Goal: Task Accomplishment & Management: Complete application form

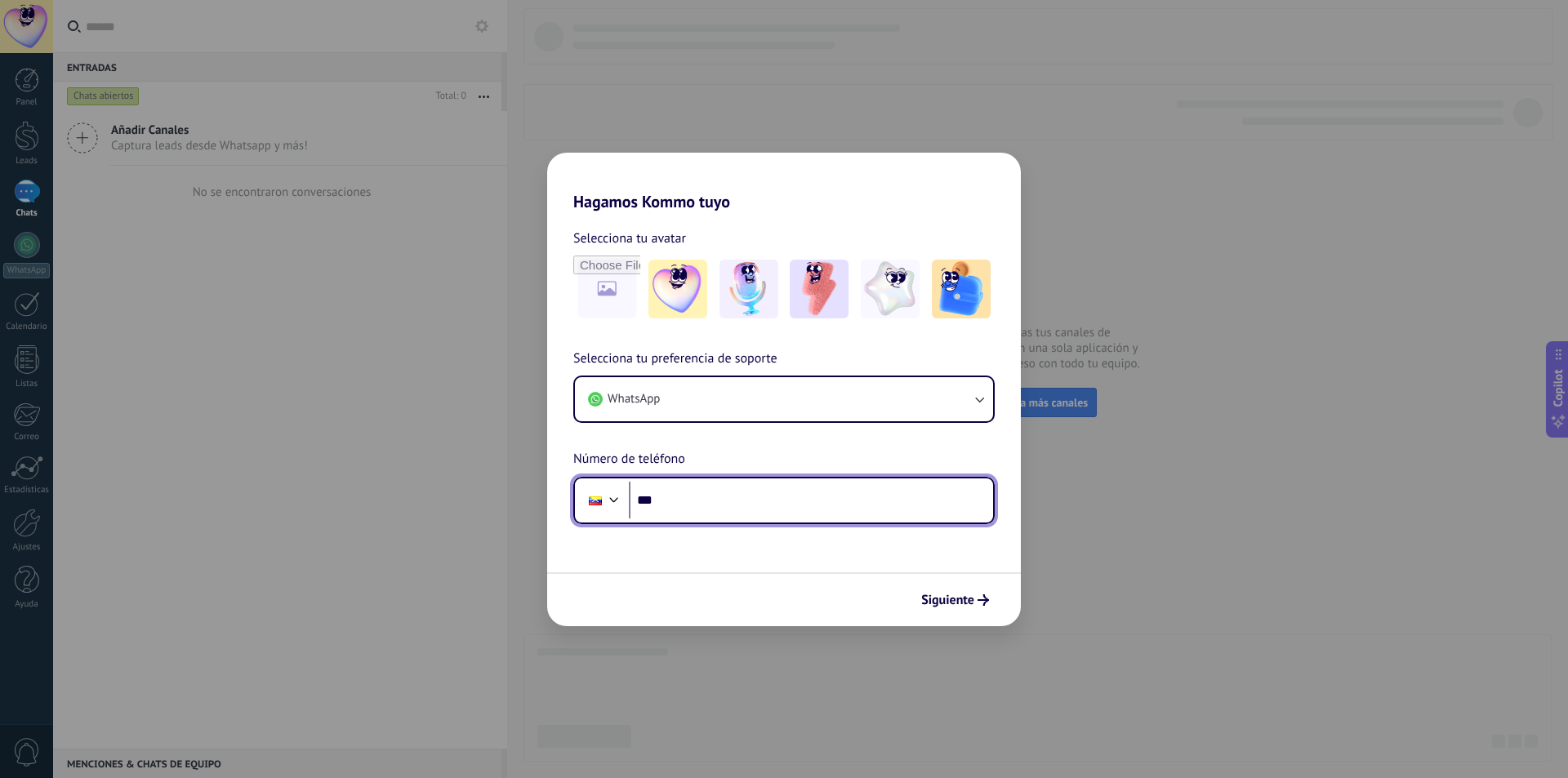
click at [734, 498] on input "***" at bounding box center [811, 500] width 364 height 37
type input "**********"
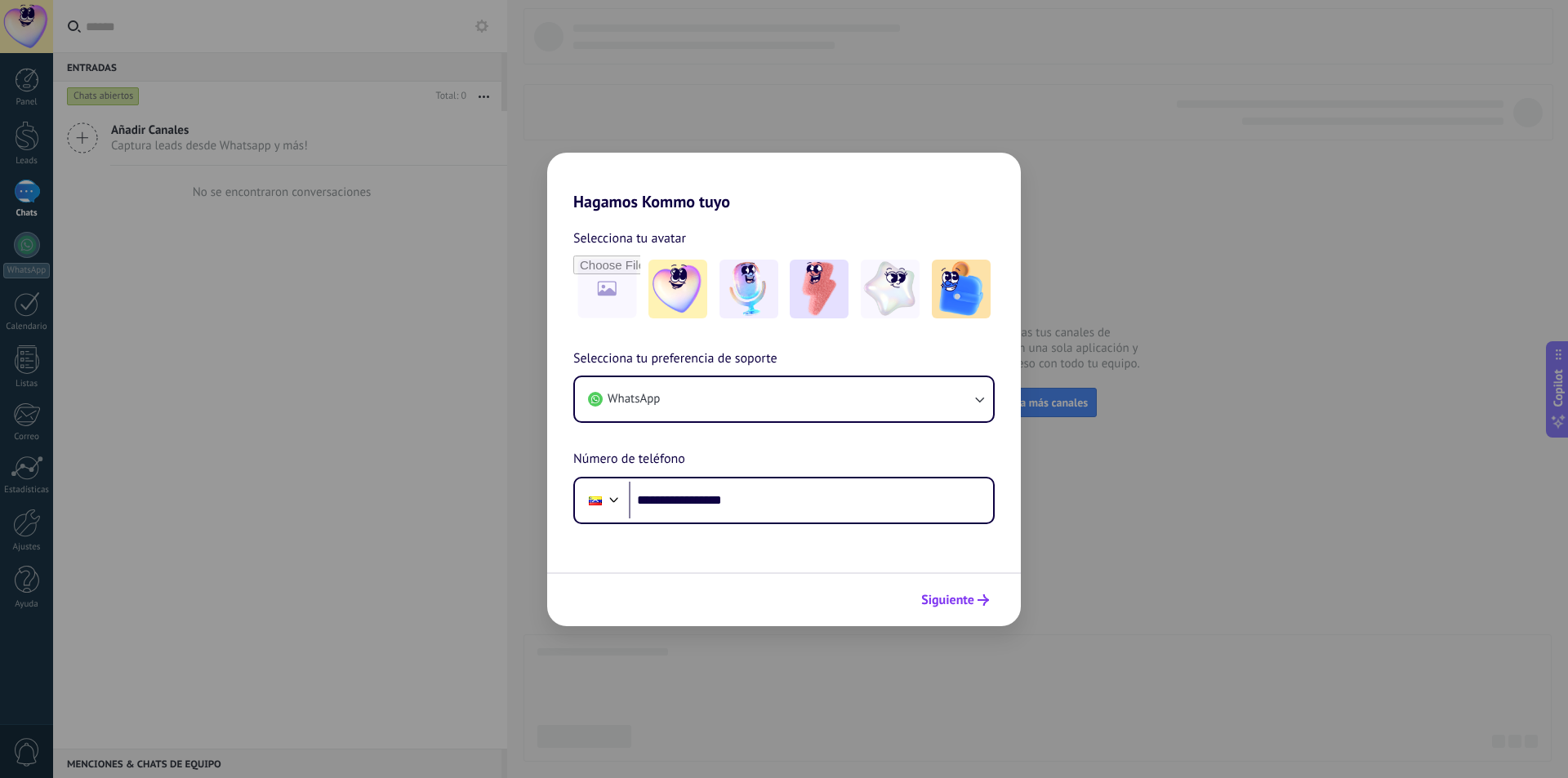
click at [957, 601] on span "Siguiente" at bounding box center [948, 600] width 53 height 12
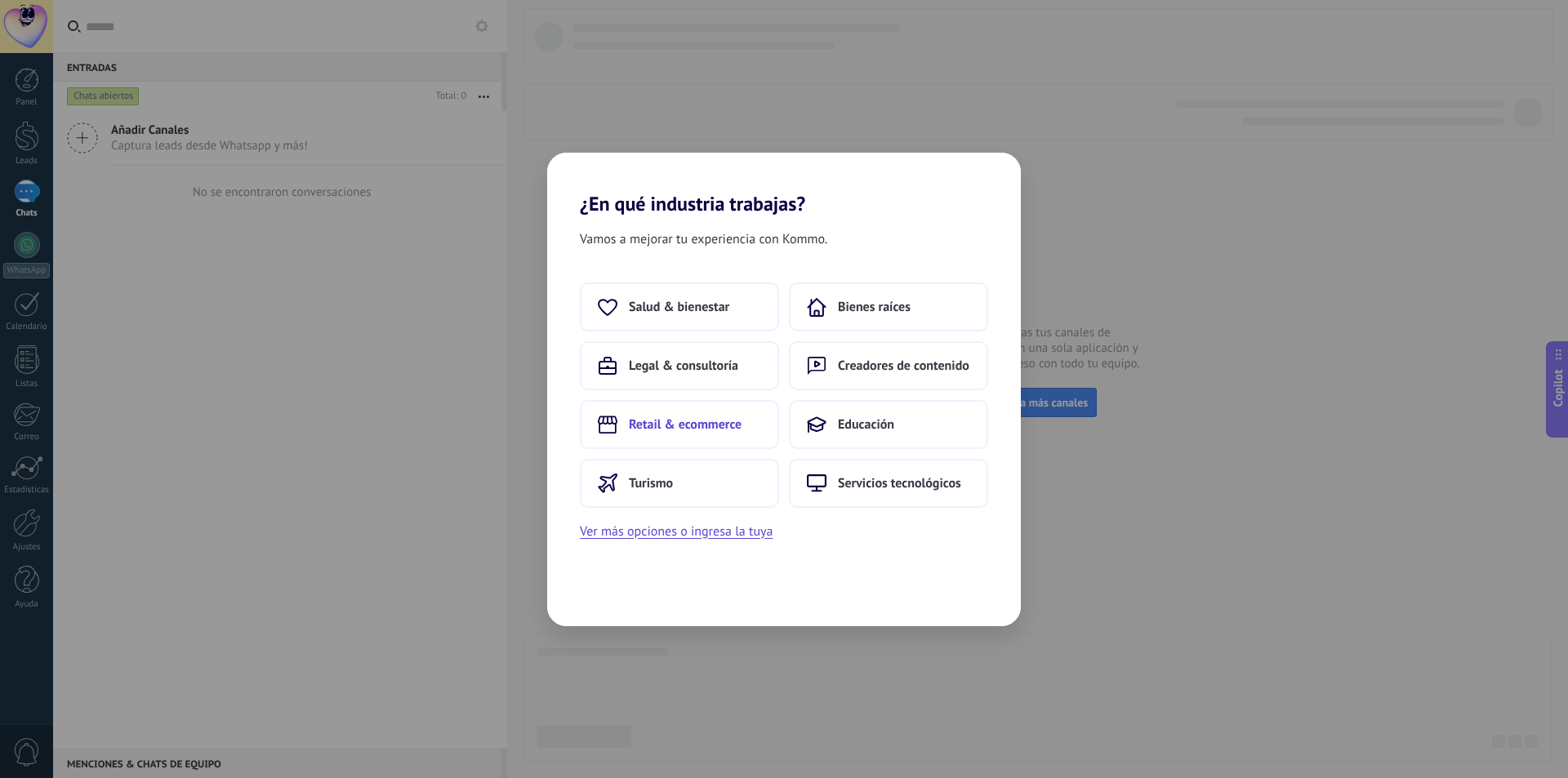
click at [648, 409] on button "Retail & ecommerce" at bounding box center [680, 425] width 199 height 49
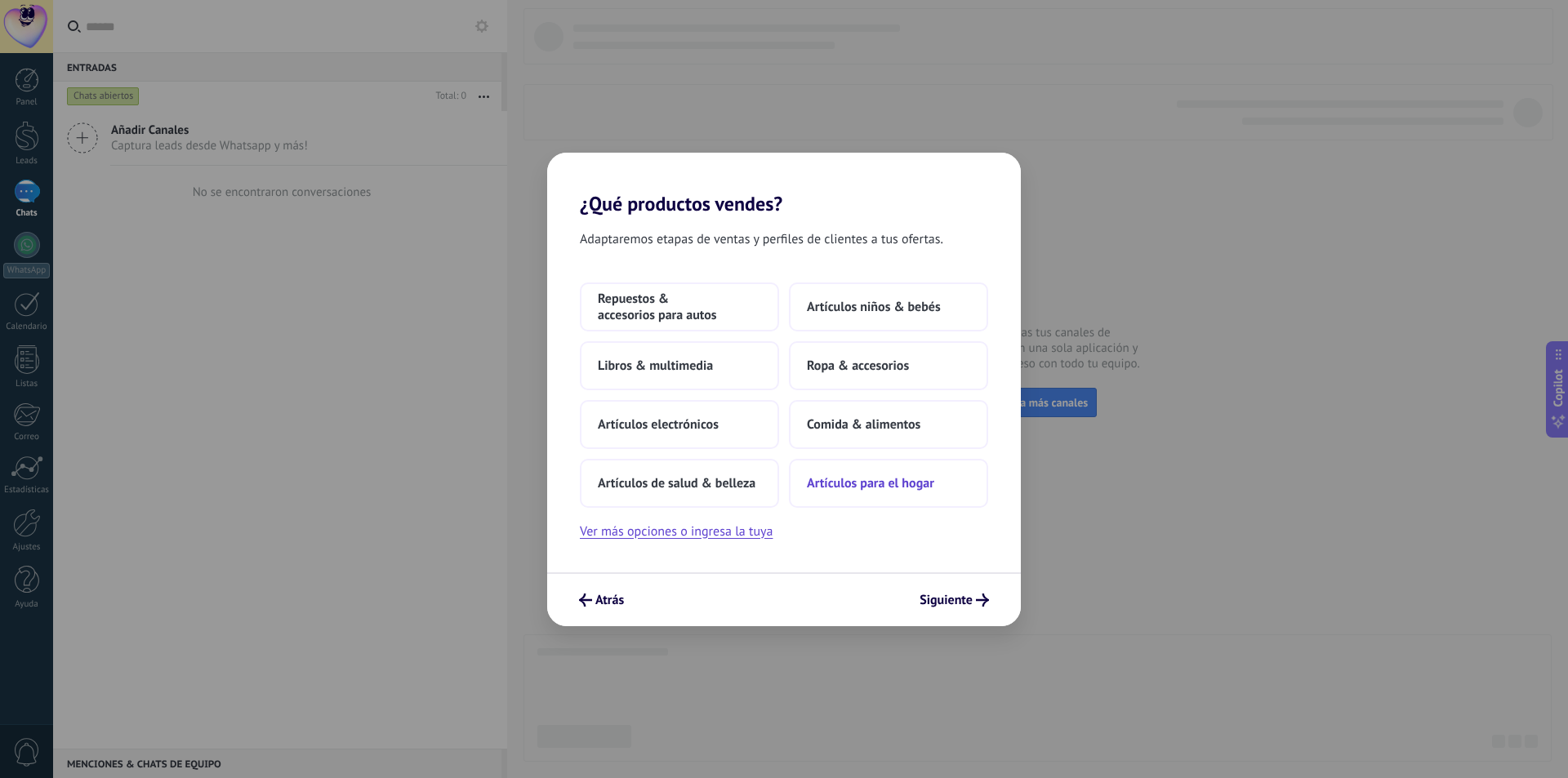
click at [858, 482] on span "Artículos para el hogar" at bounding box center [870, 483] width 127 height 16
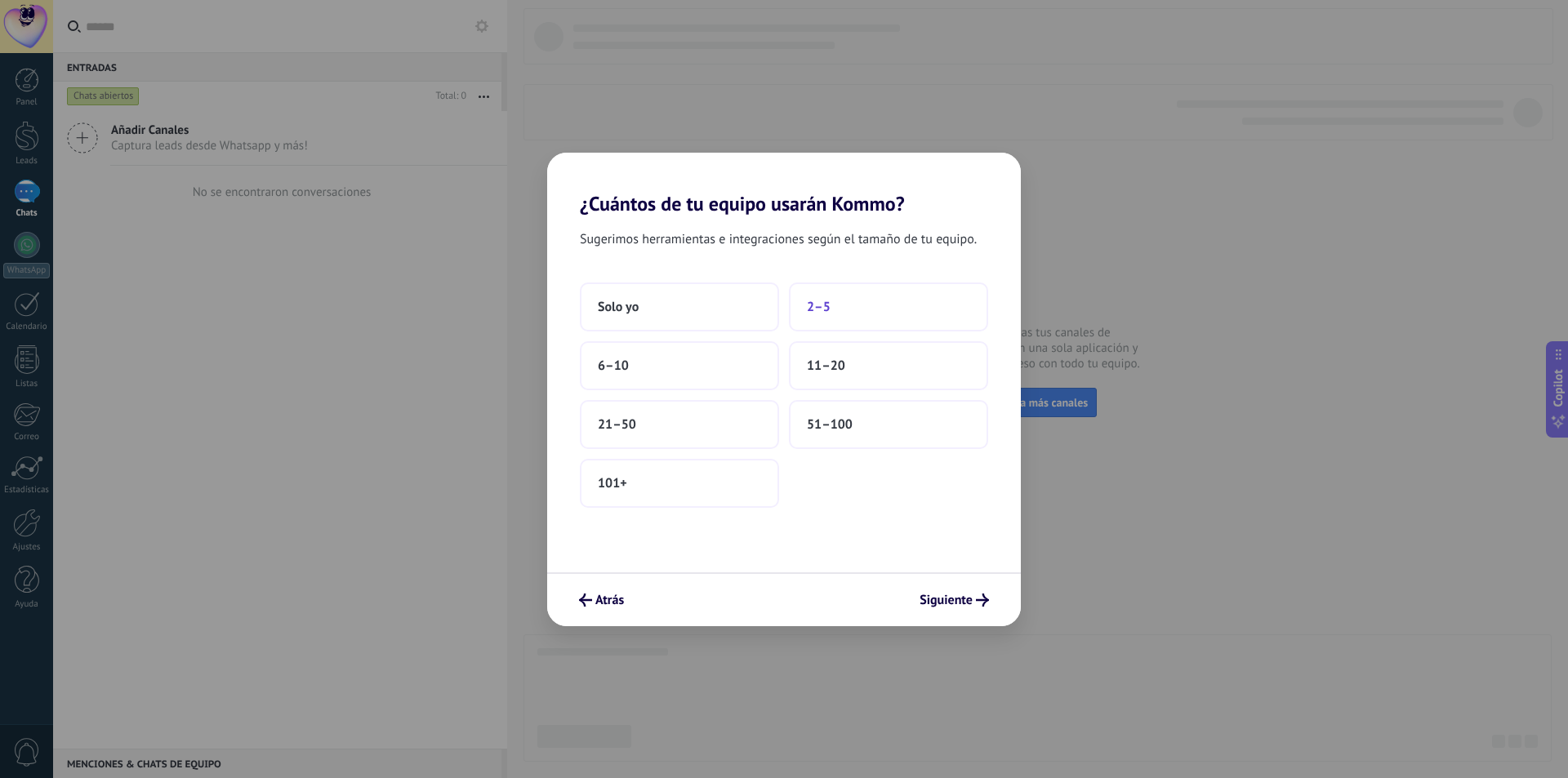
click at [830, 307] on button "2–5" at bounding box center [888, 306] width 199 height 49
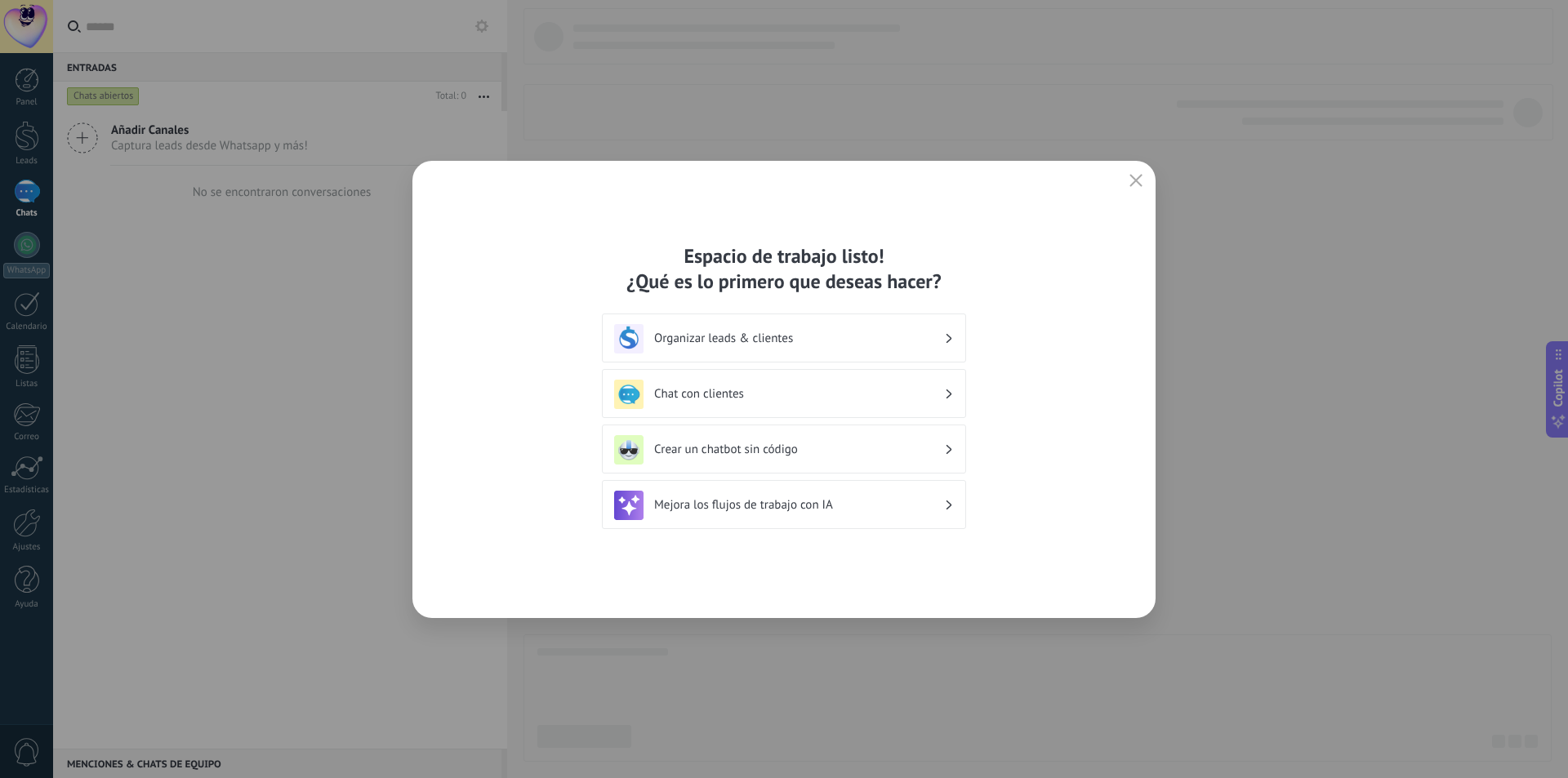
click at [837, 400] on h3 "Chat con clientes" at bounding box center [799, 393] width 290 height 15
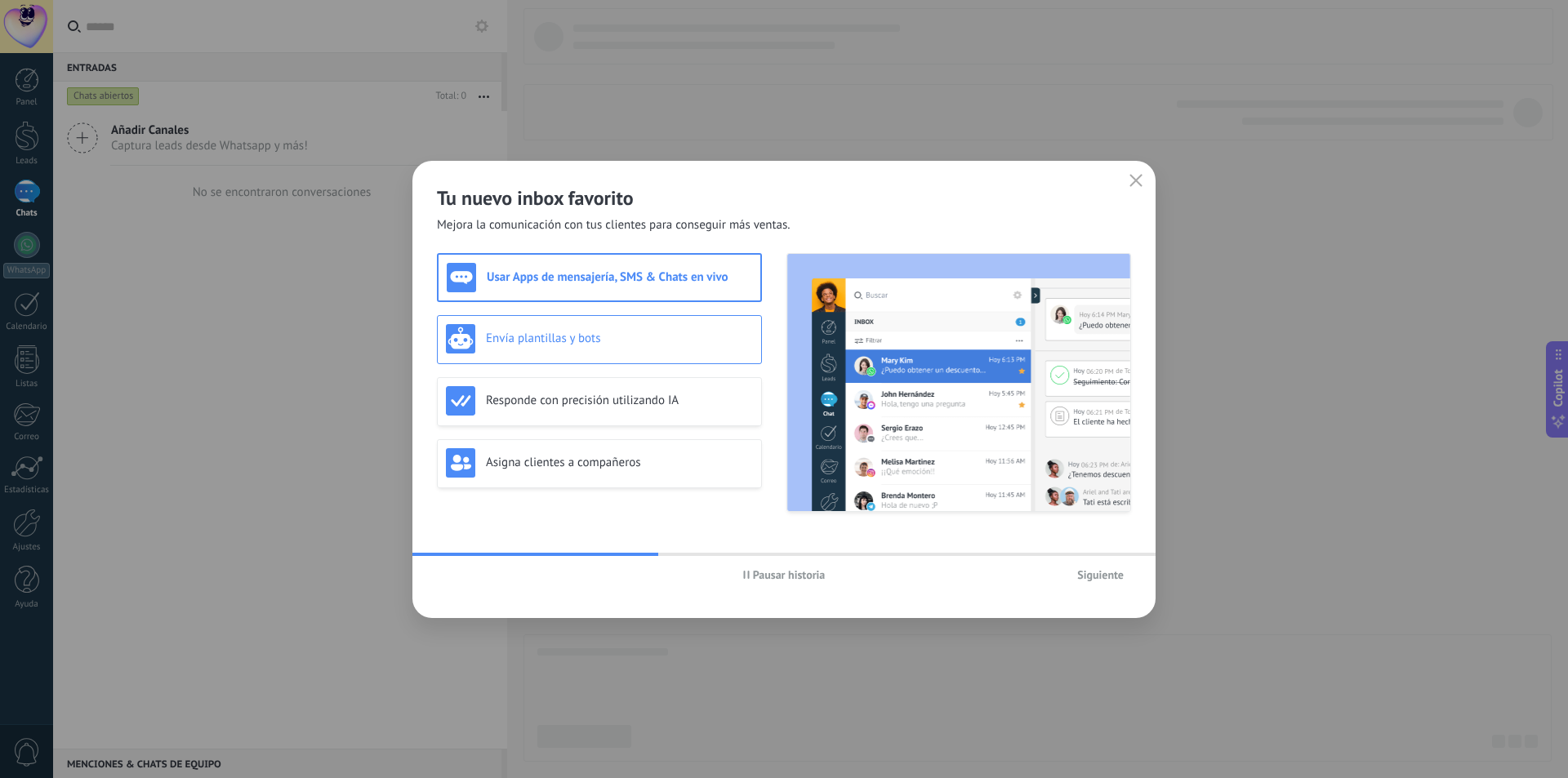
click at [561, 338] on h3 "Envía plantillas y bots" at bounding box center [619, 338] width 267 height 15
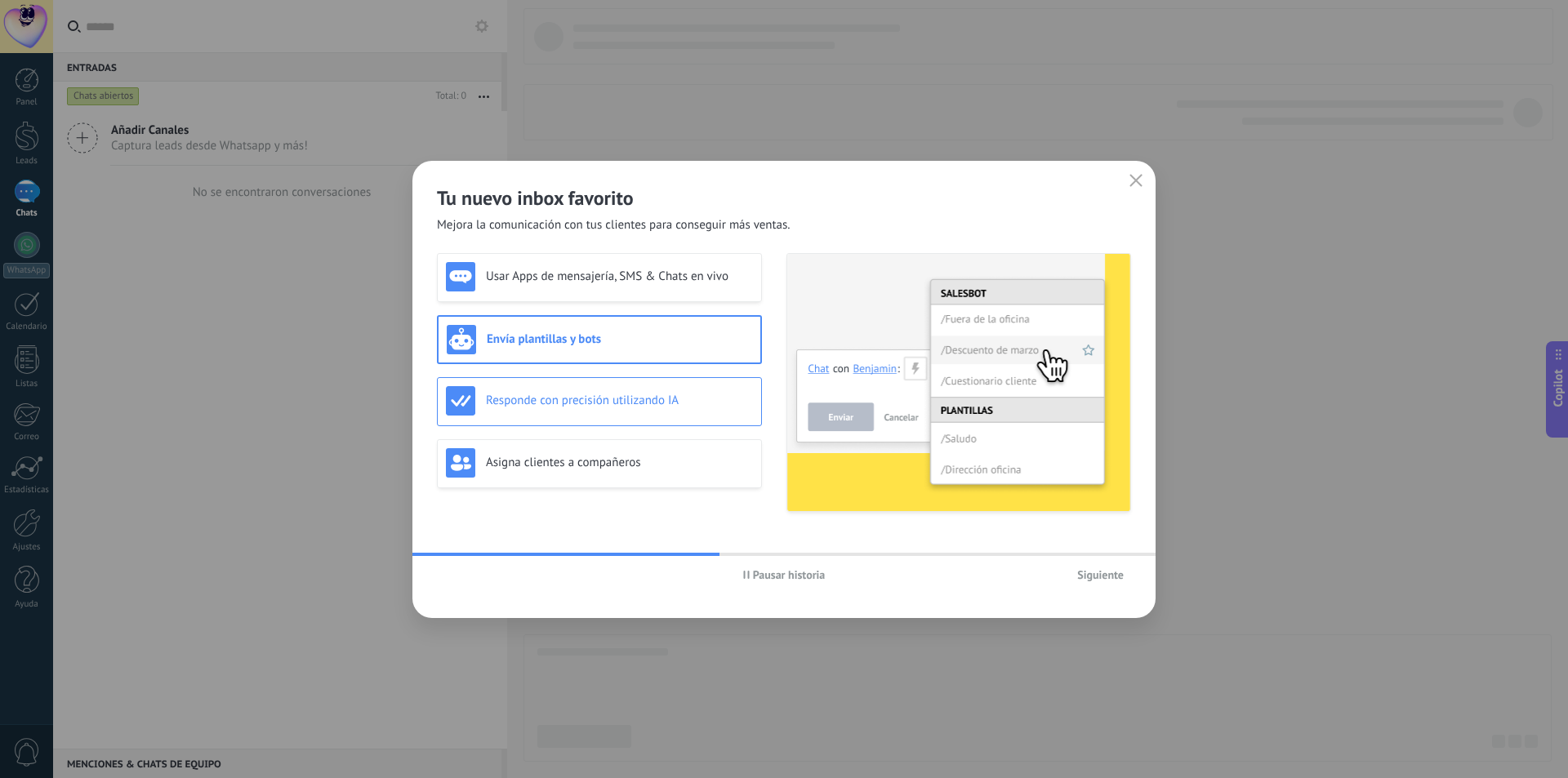
click at [567, 398] on h3 "Responde con precisión utilizando IA" at bounding box center [619, 400] width 267 height 15
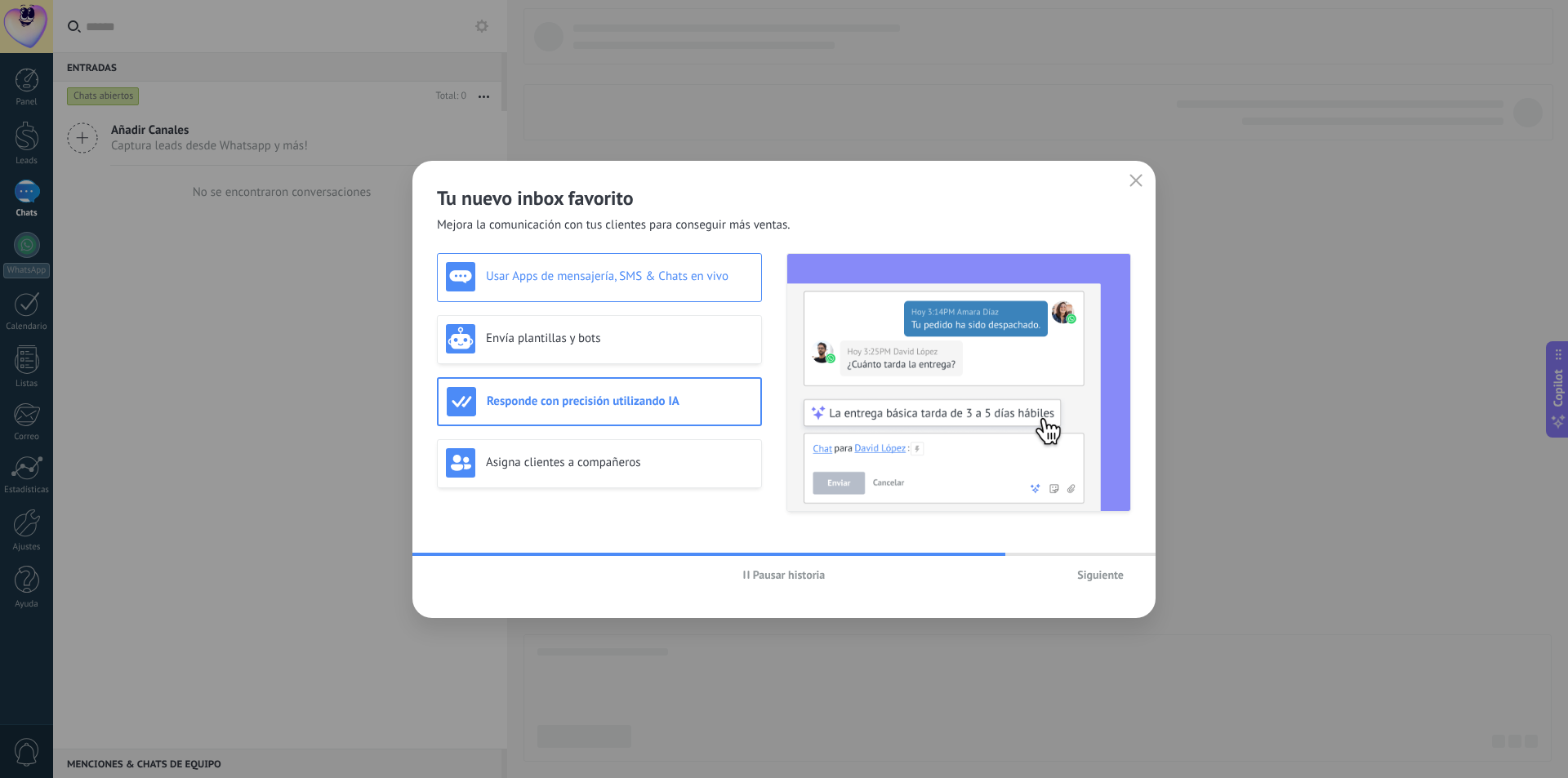
click at [598, 275] on h3 "Usar Apps de mensajería, SMS & Chats en vivo" at bounding box center [619, 276] width 267 height 15
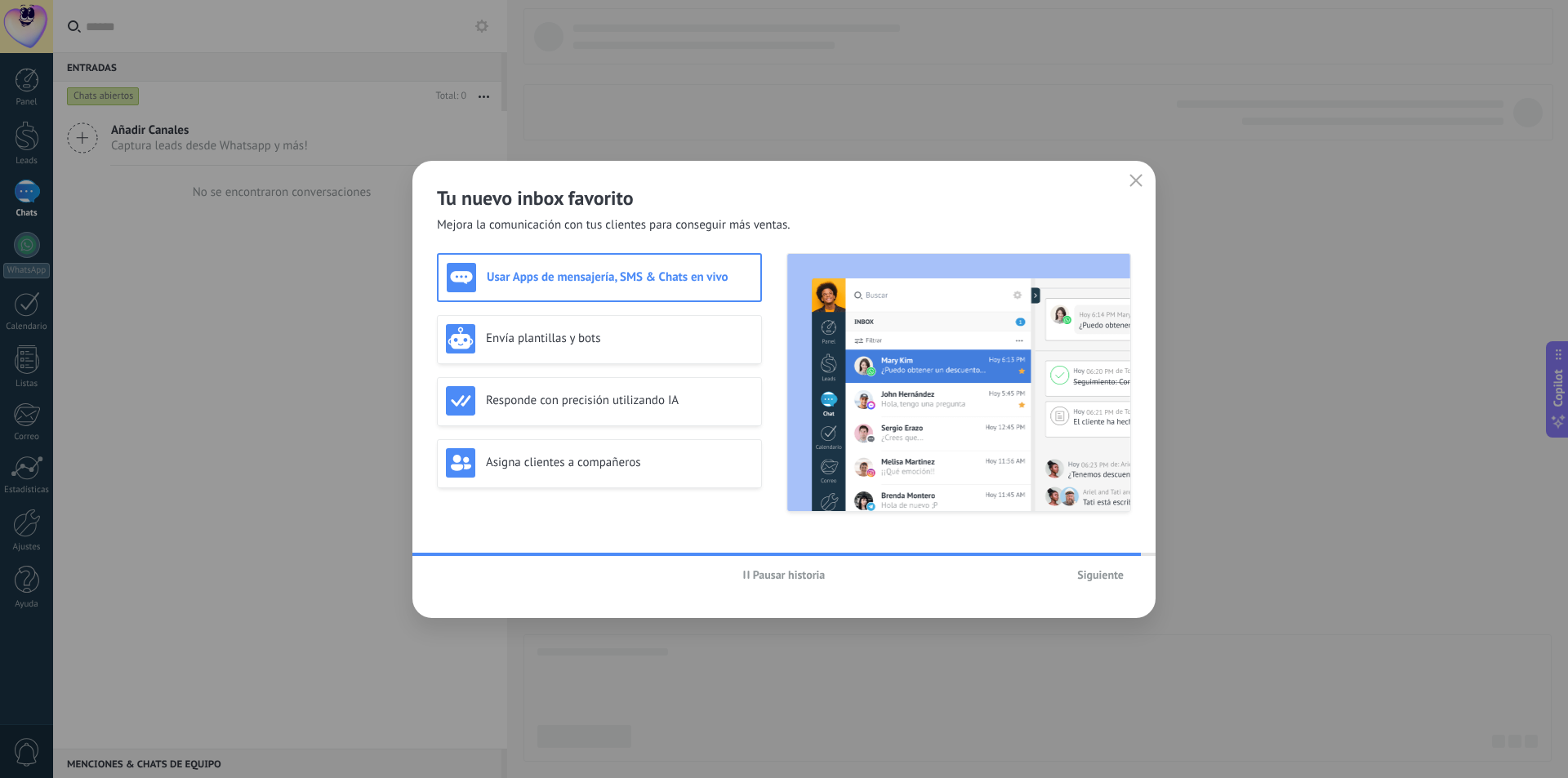
click at [1090, 572] on span "Siguiente" at bounding box center [1100, 575] width 46 height 12
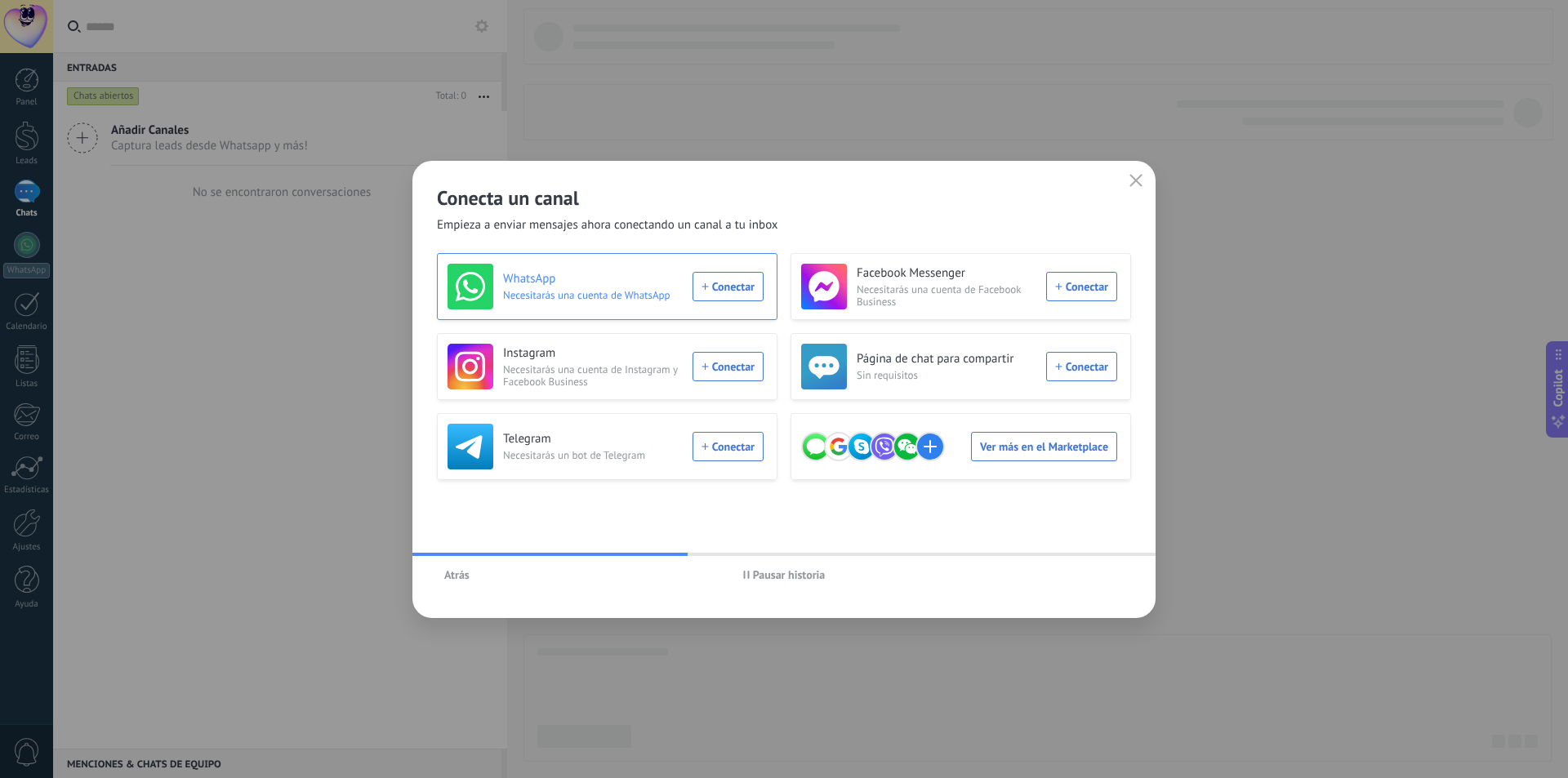
click at [723, 290] on div "WhatsApp Necesitarás una cuenta de WhatsApp Conectar" at bounding box center [605, 286] width 316 height 45
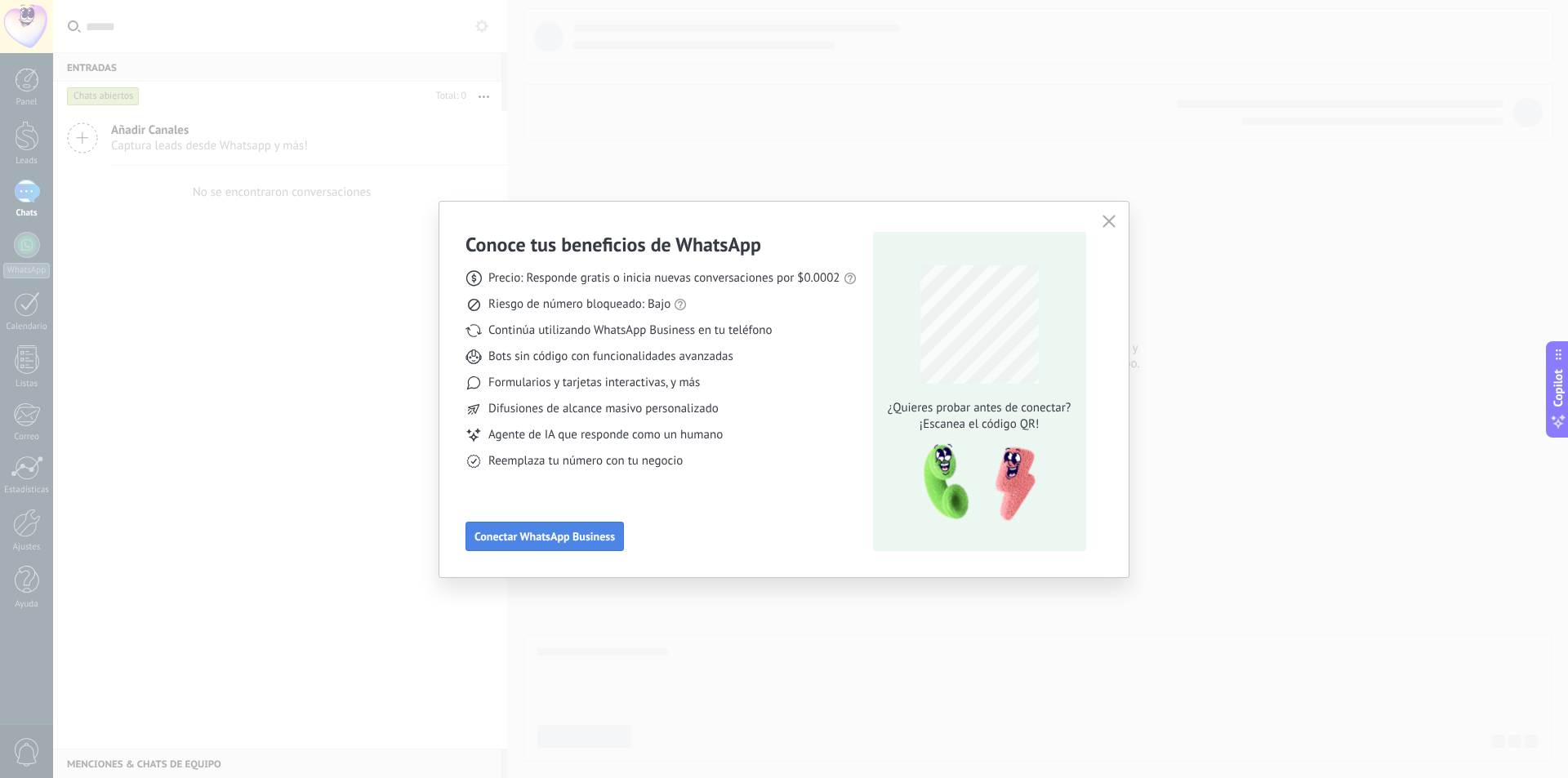
click at [541, 531] on span "Conectar WhatsApp Business" at bounding box center [545, 536] width 141 height 12
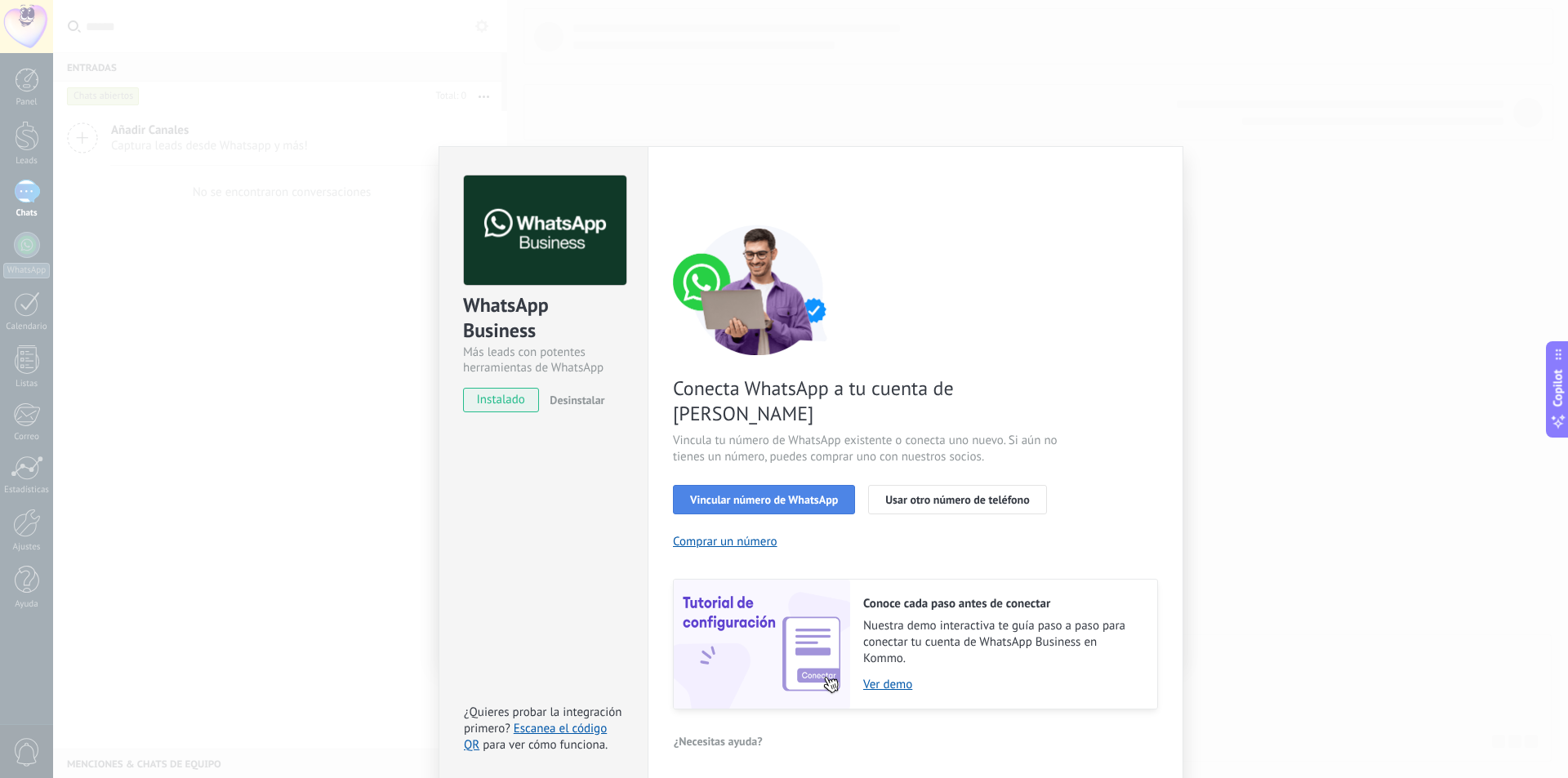
click at [739, 494] on span "Vincular número de WhatsApp" at bounding box center [764, 499] width 148 height 12
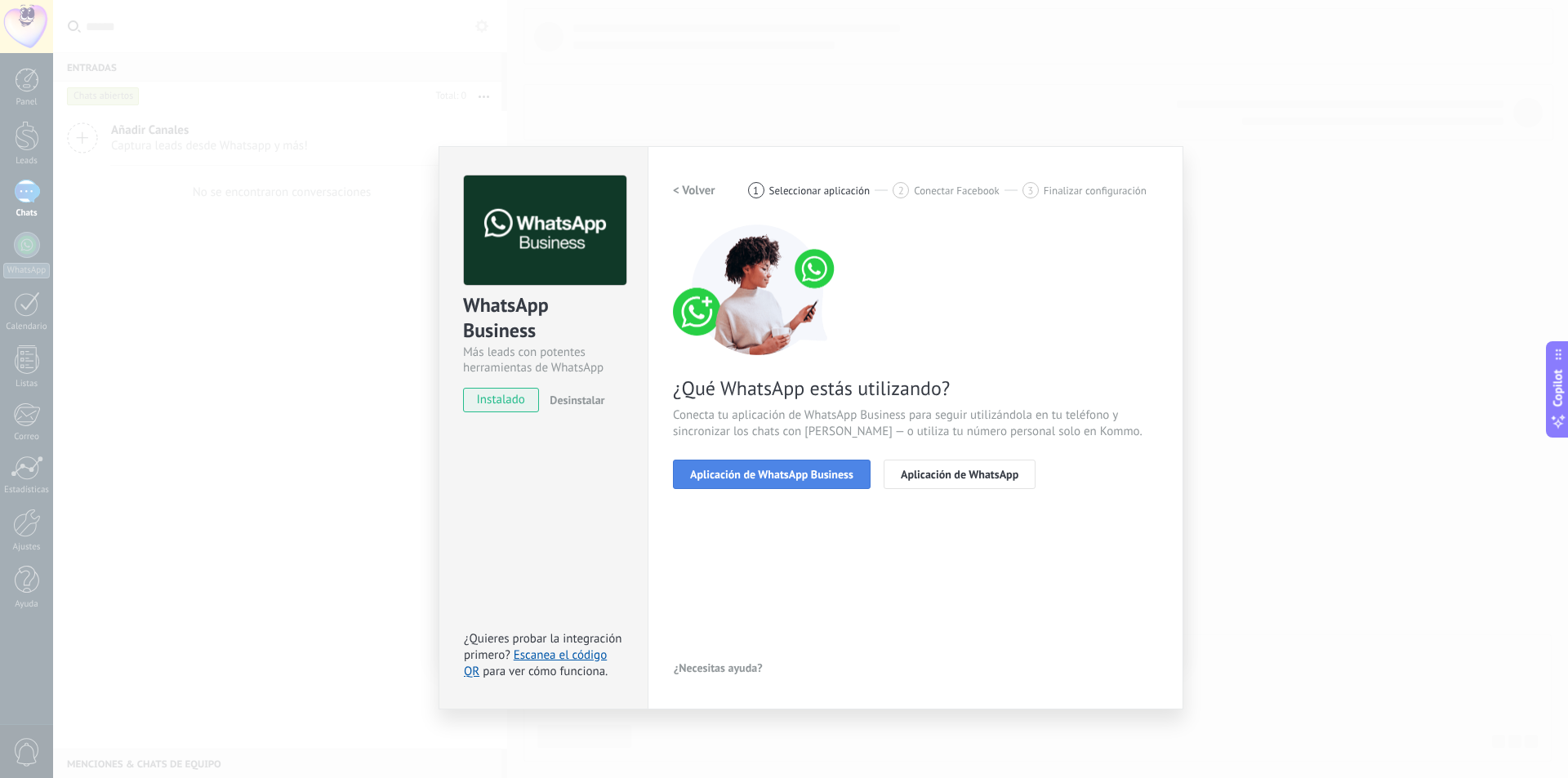
click at [743, 471] on span "Aplicación de WhatsApp Business" at bounding box center [772, 474] width 164 height 12
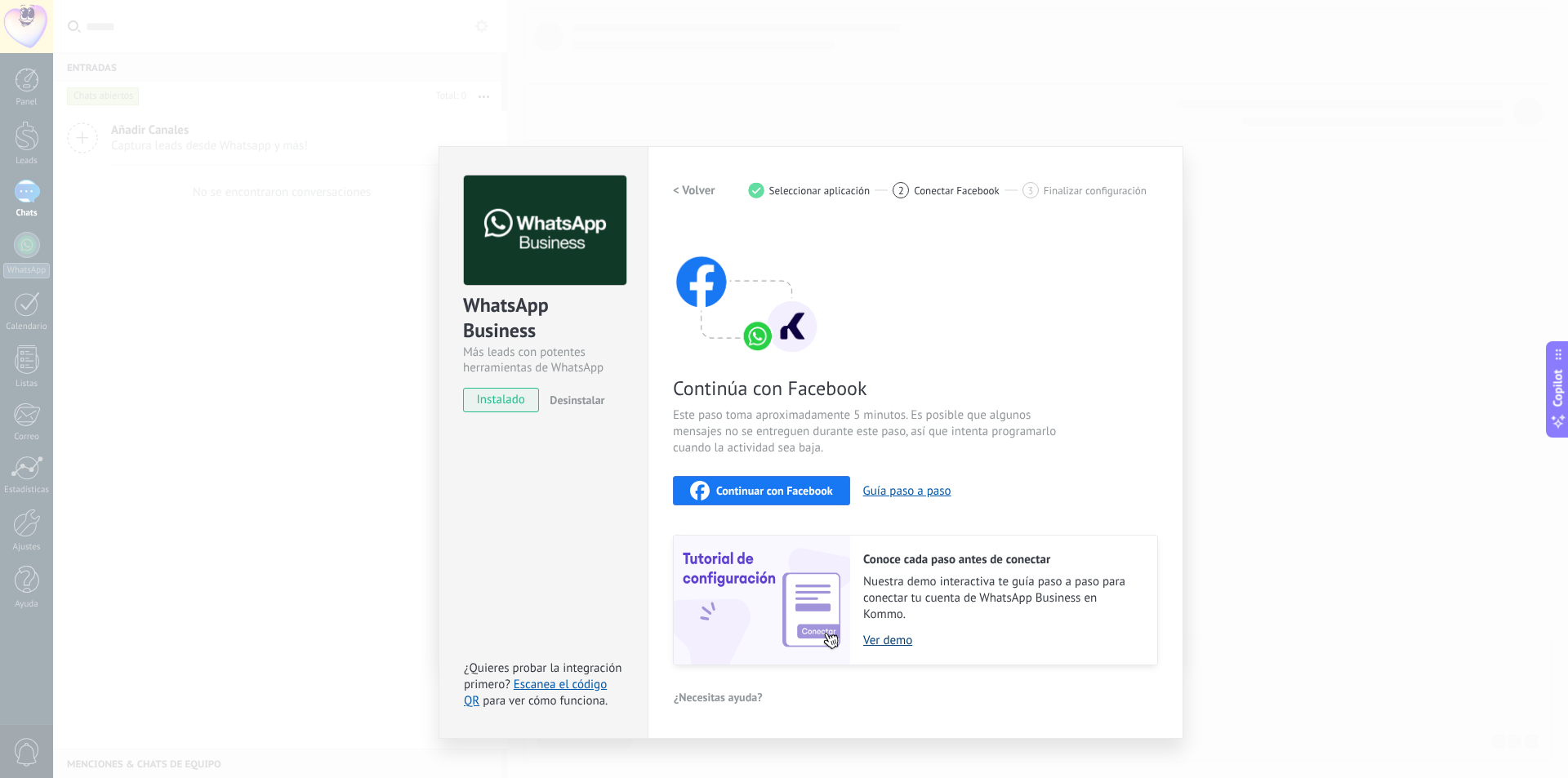
click at [889, 640] on link "Ver demo" at bounding box center [1002, 640] width 278 height 15
click at [530, 686] on link "Escanea el código QR" at bounding box center [535, 693] width 143 height 32
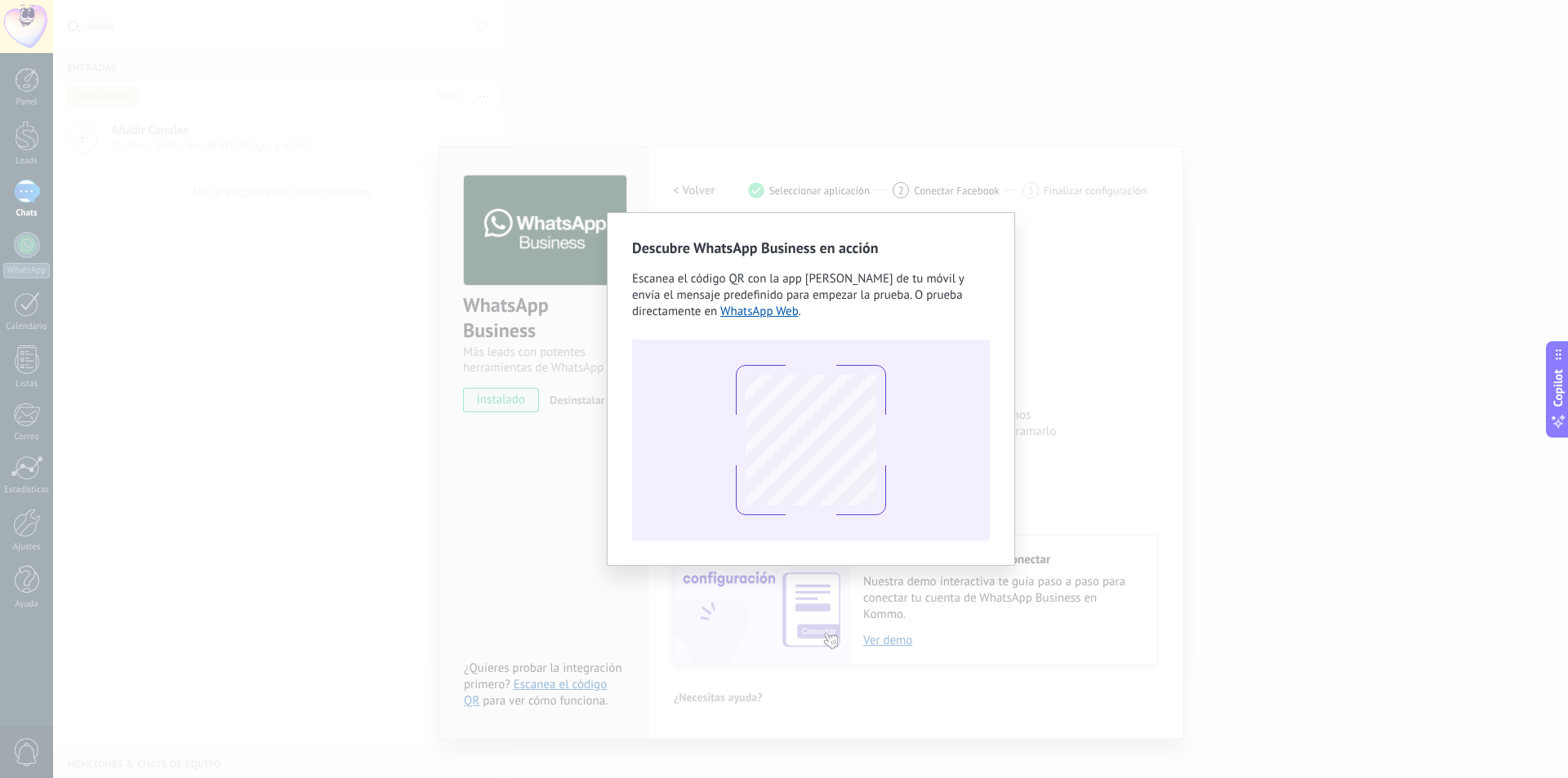
click at [1104, 277] on div "Descubre WhatsApp Business en acción Escanea el código QR con la app [PERSON_NA…" at bounding box center [811, 389] width 1515 height 778
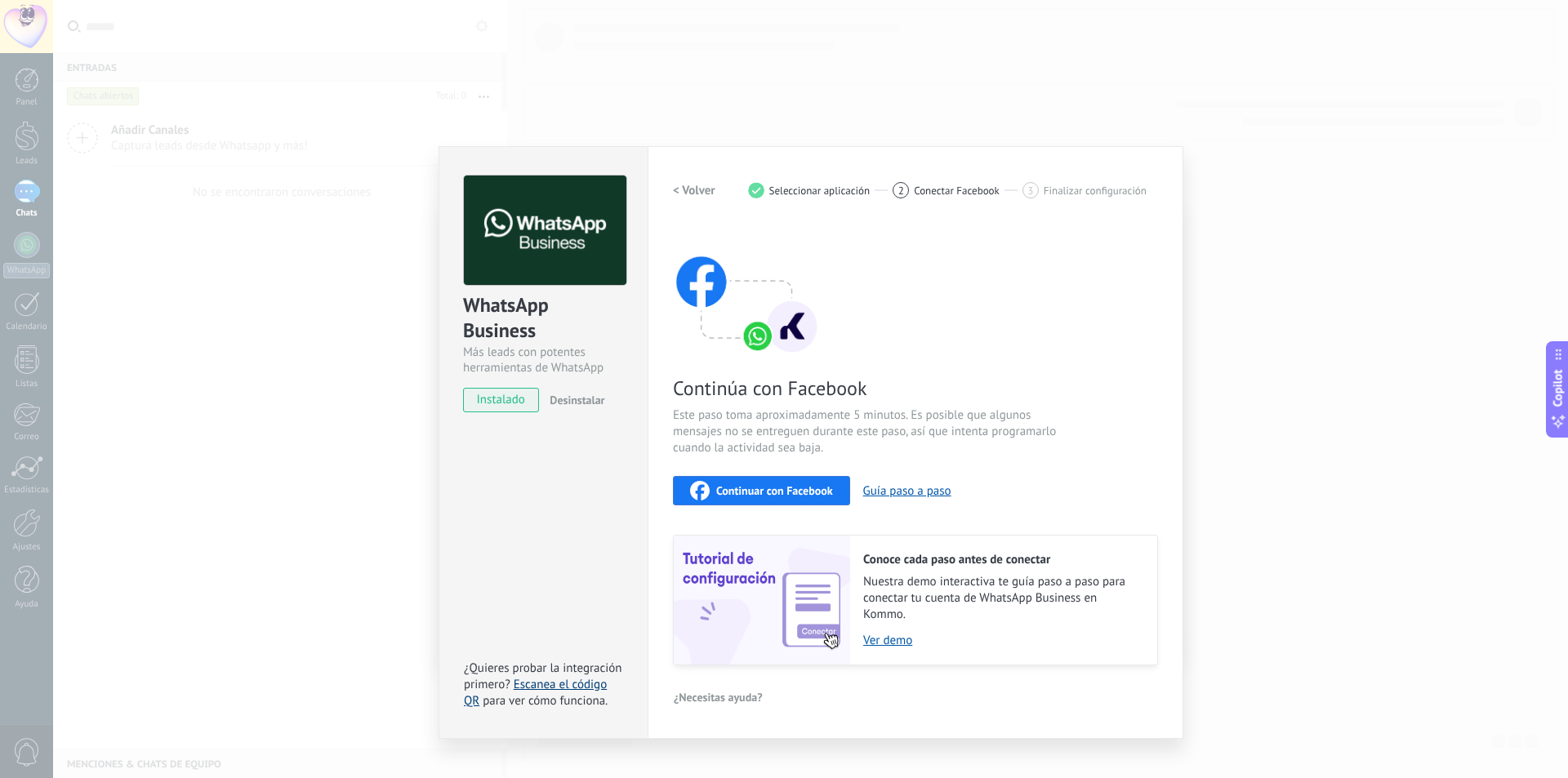
click at [552, 681] on link "Escanea el código QR" at bounding box center [535, 693] width 143 height 32
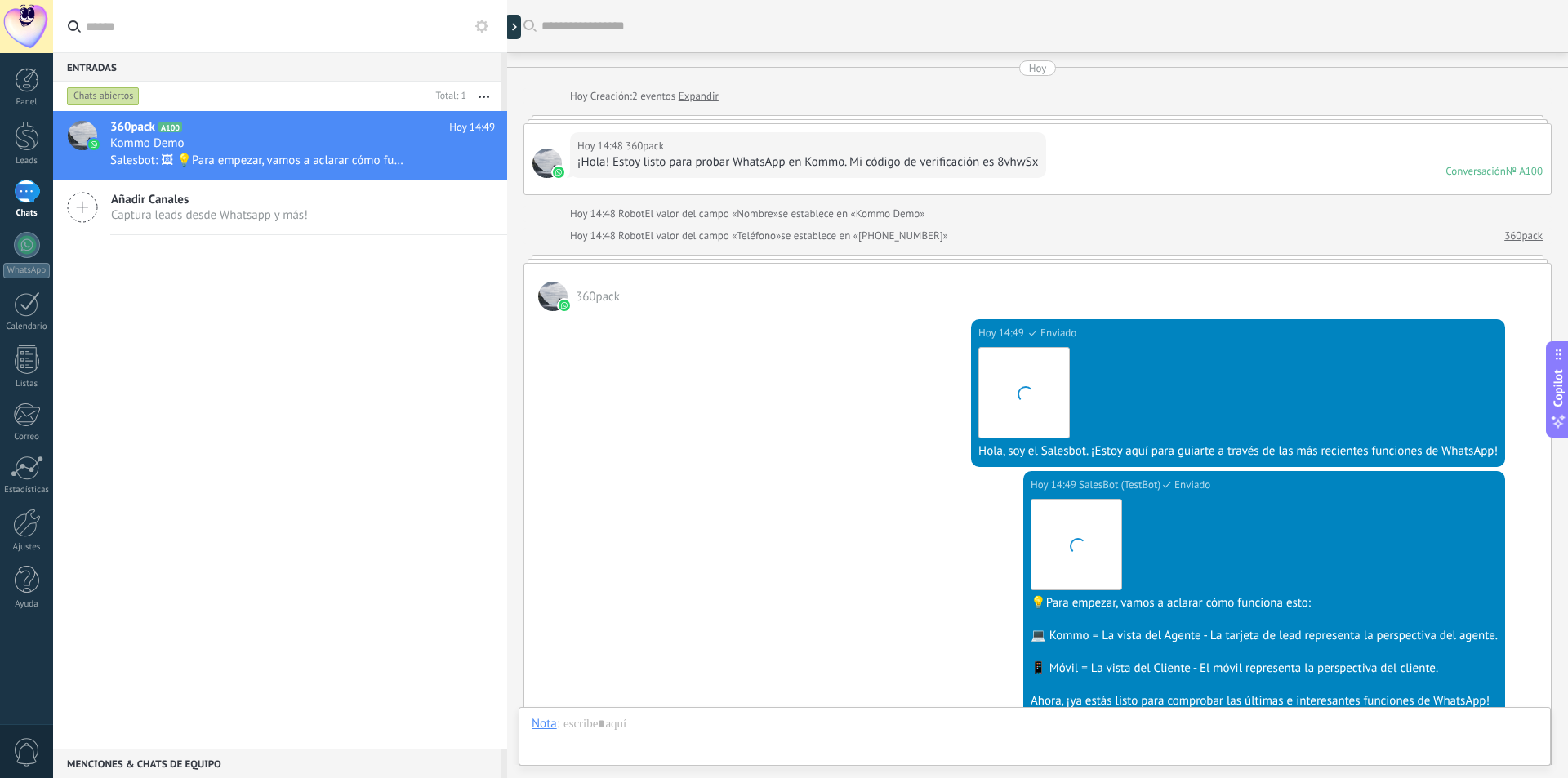
scroll to position [304, 0]
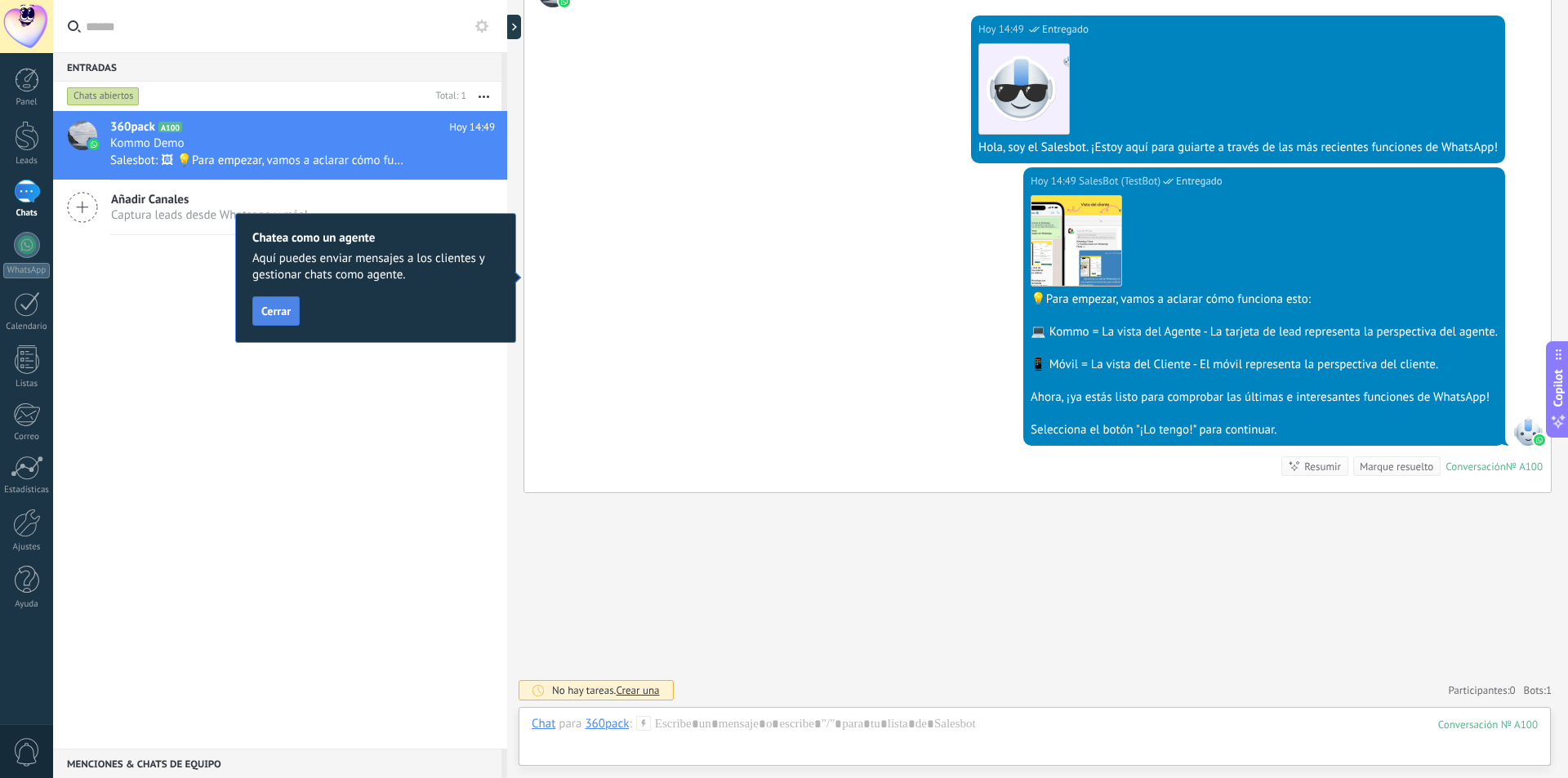
click at [274, 315] on span "Cerrar" at bounding box center [276, 311] width 29 height 12
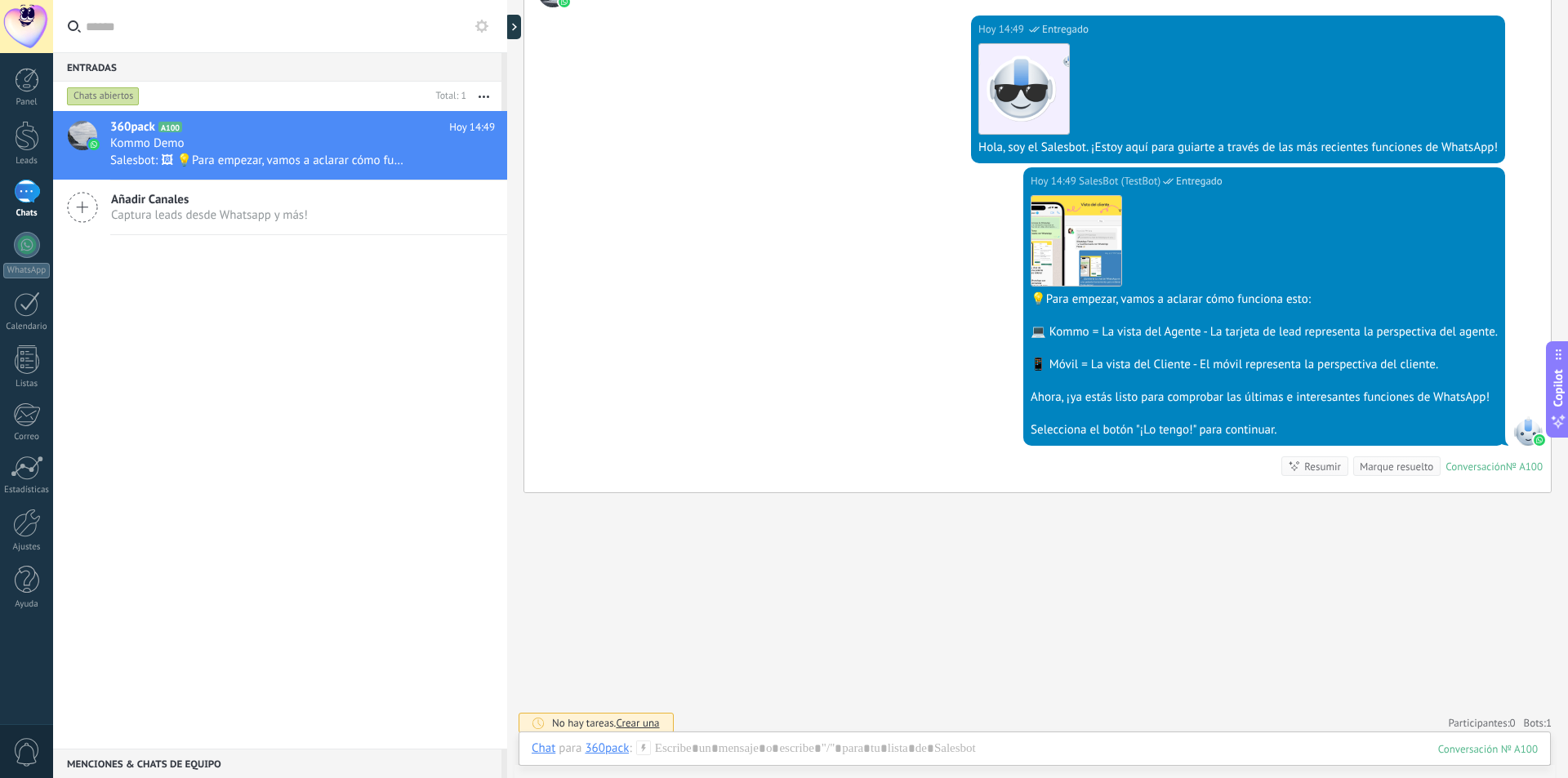
scroll to position [0, 0]
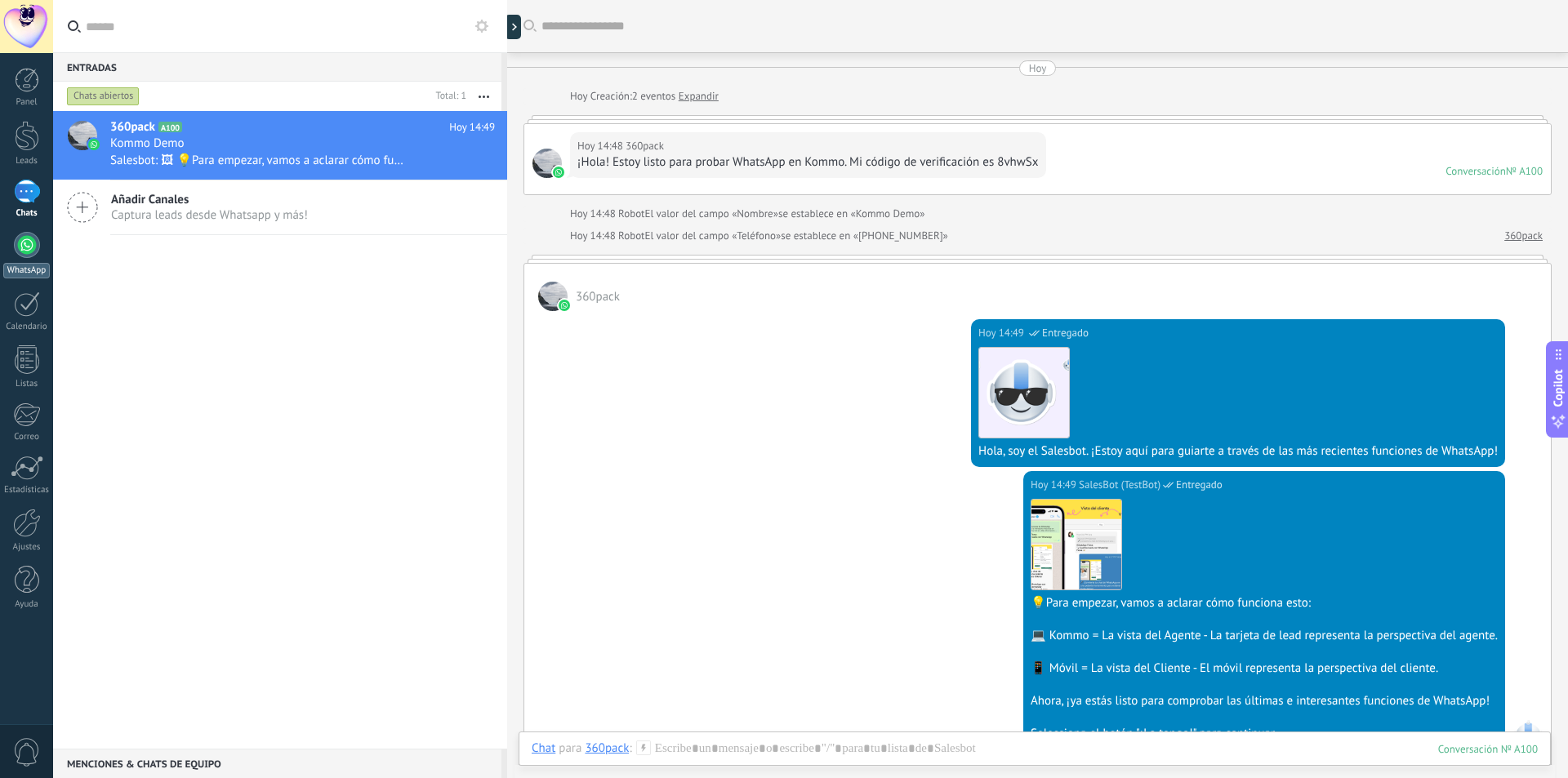
click at [23, 253] on div at bounding box center [27, 245] width 26 height 26
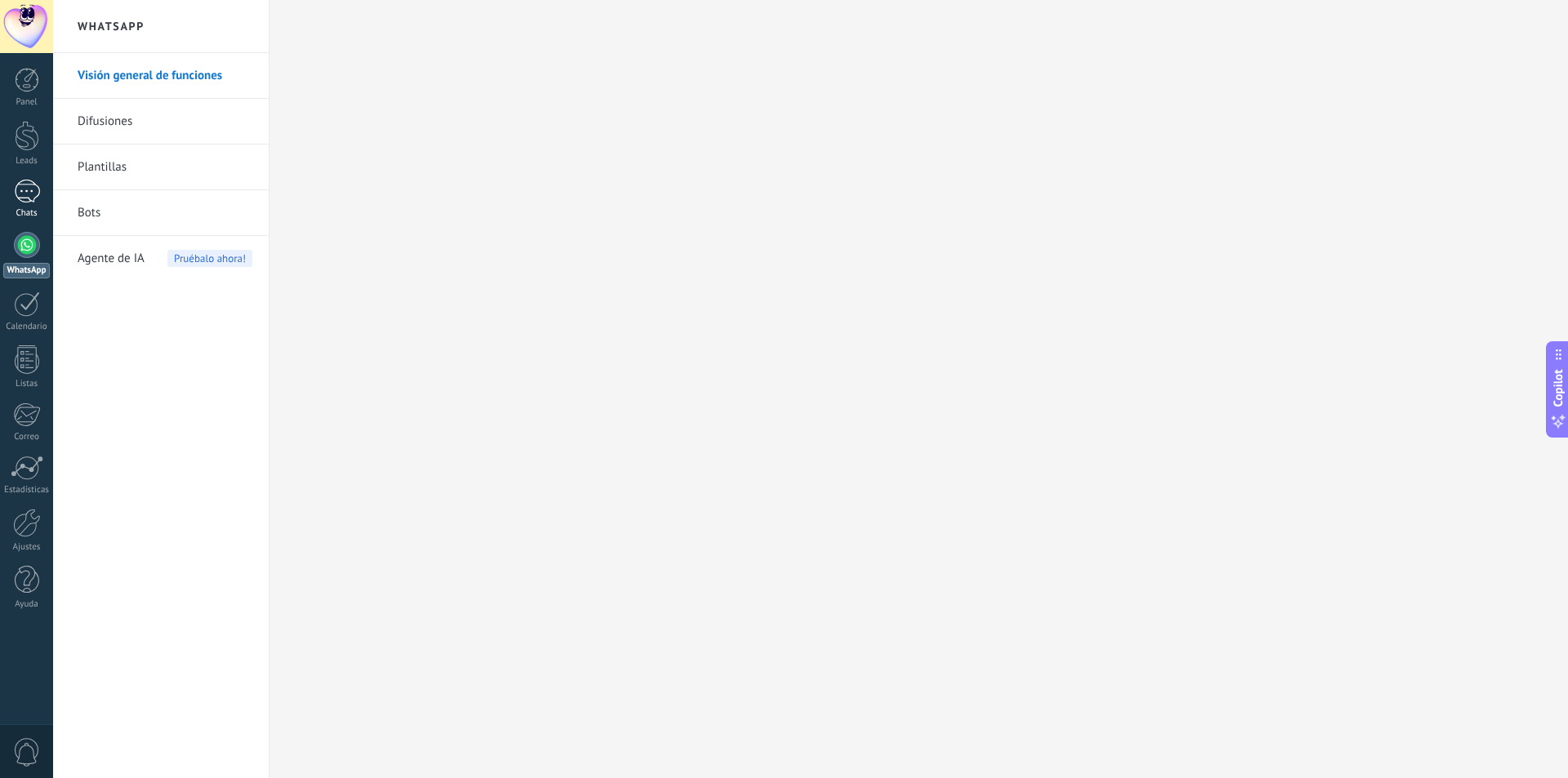
click at [27, 193] on div "1" at bounding box center [27, 191] width 26 height 24
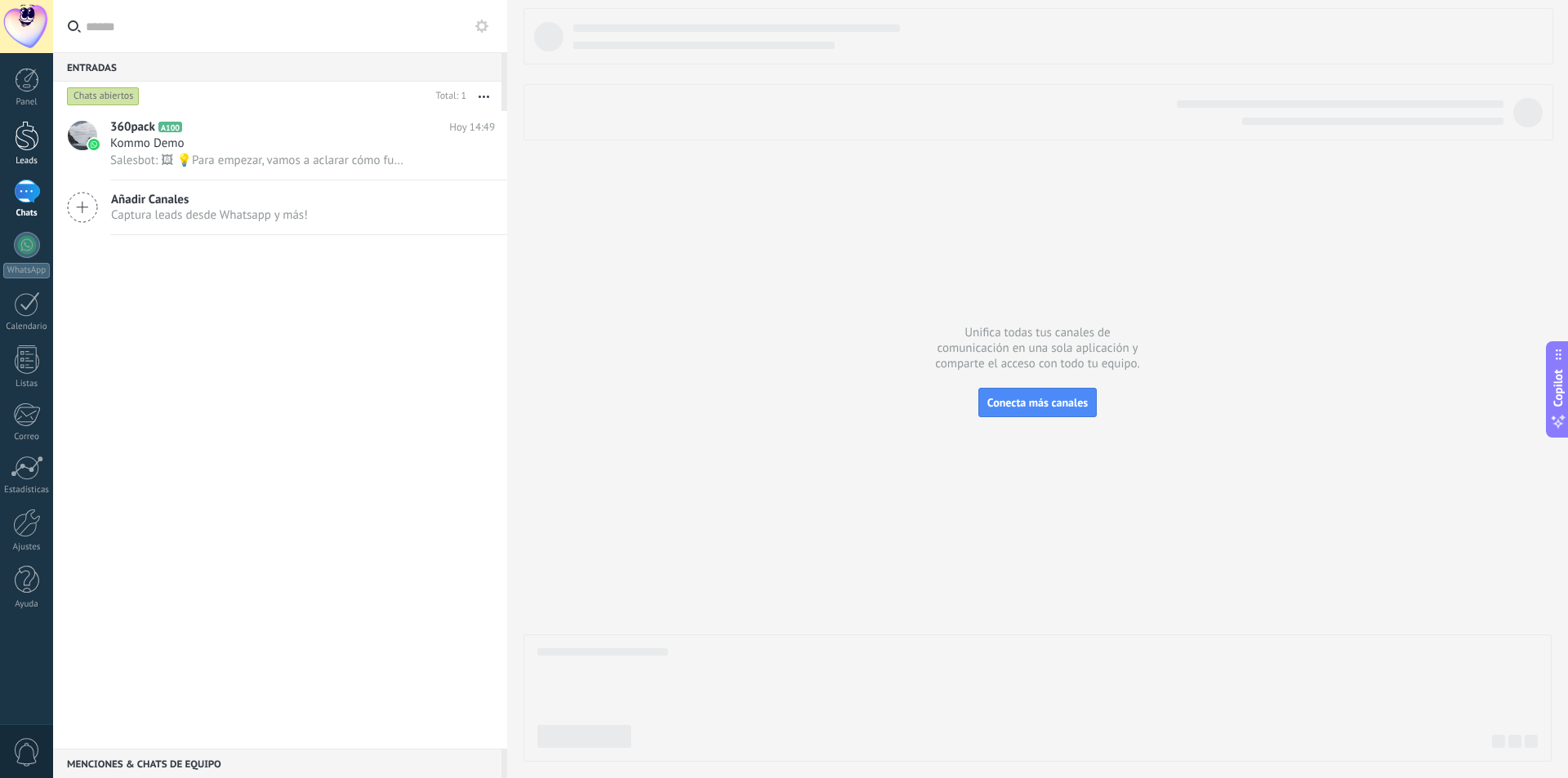
click at [29, 138] on div at bounding box center [28, 136] width 25 height 30
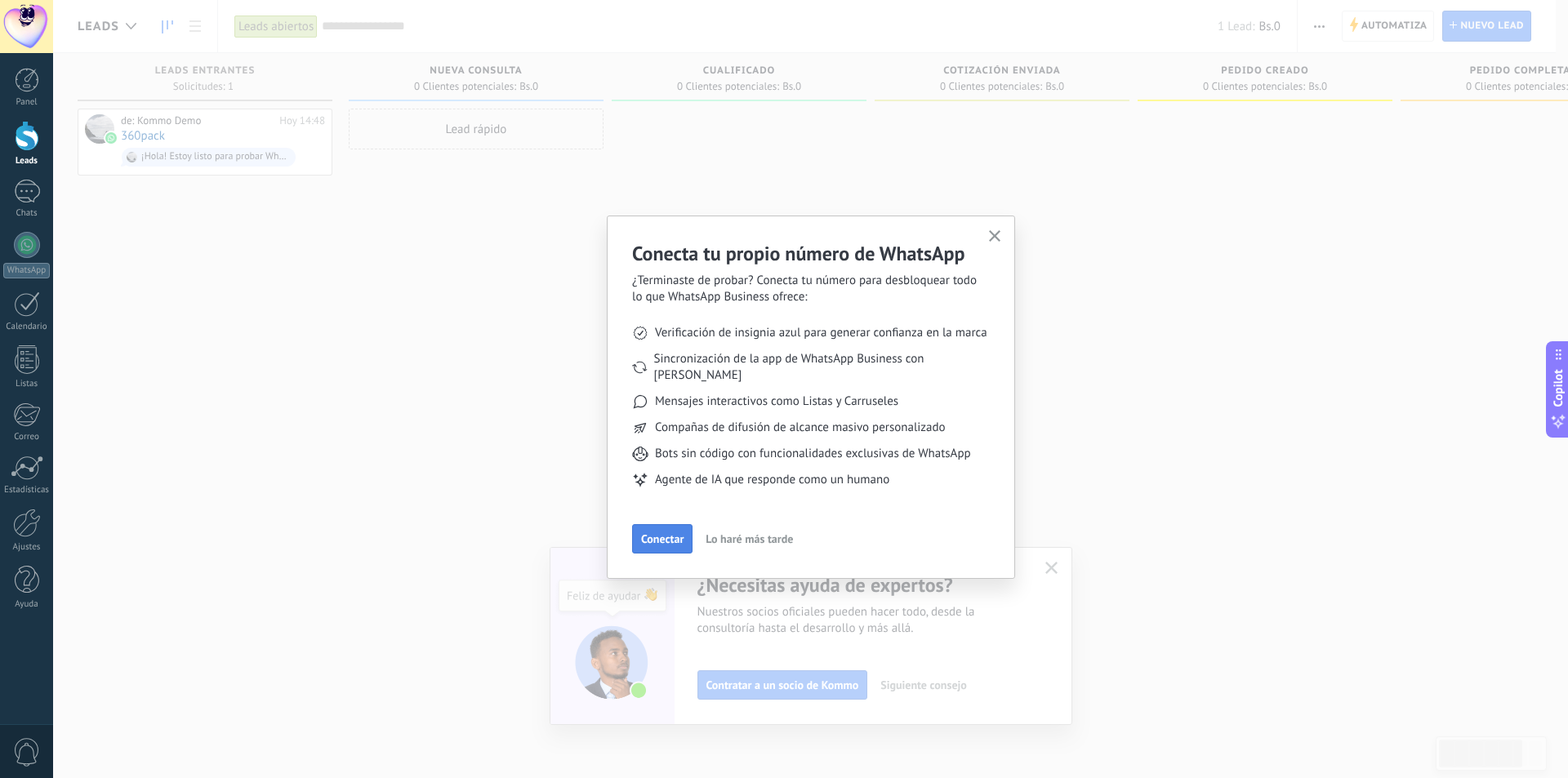
click at [653, 533] on span "Conectar" at bounding box center [662, 539] width 43 height 12
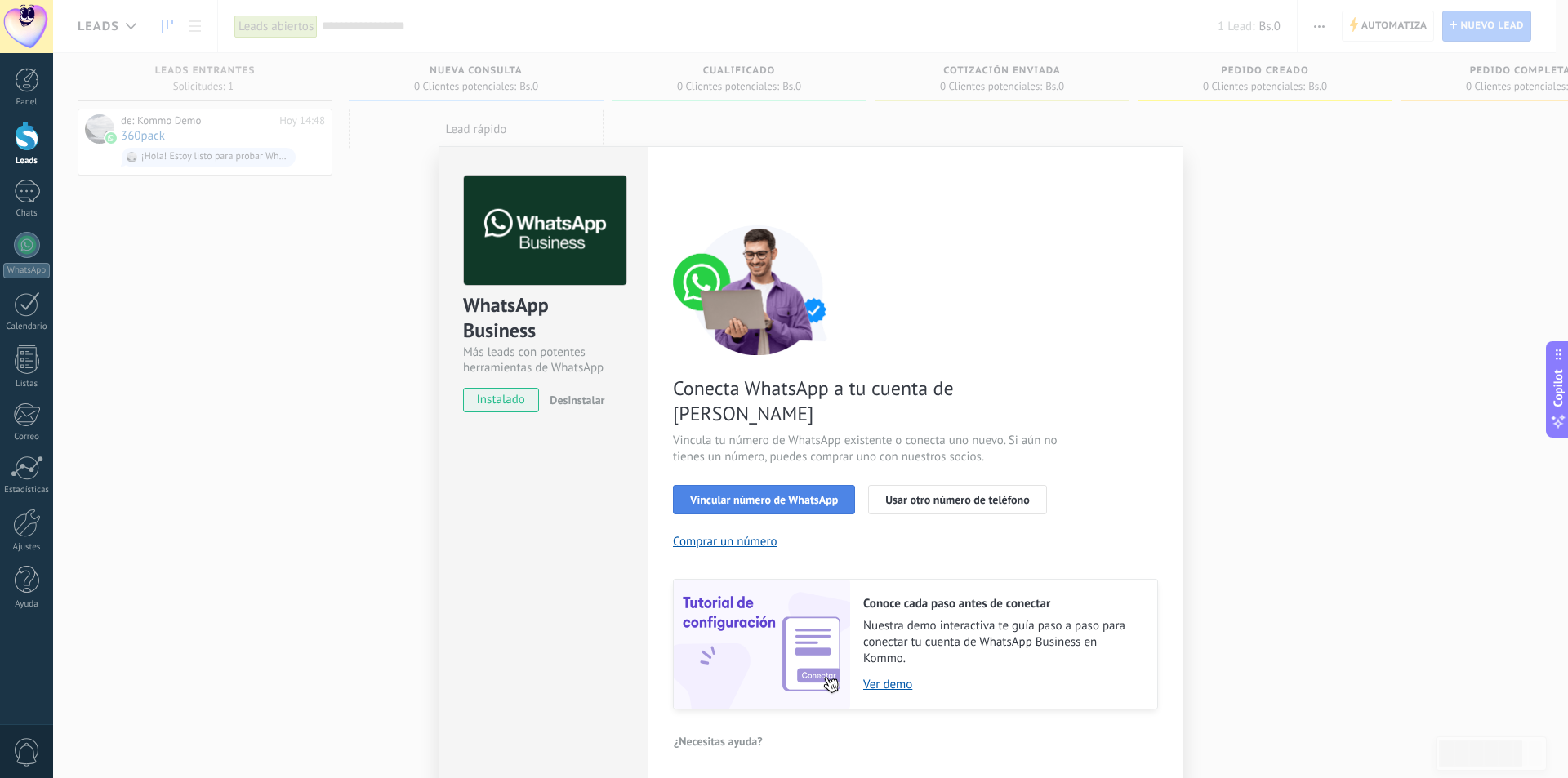
click at [768, 494] on span "Vincular número de WhatsApp" at bounding box center [764, 499] width 148 height 12
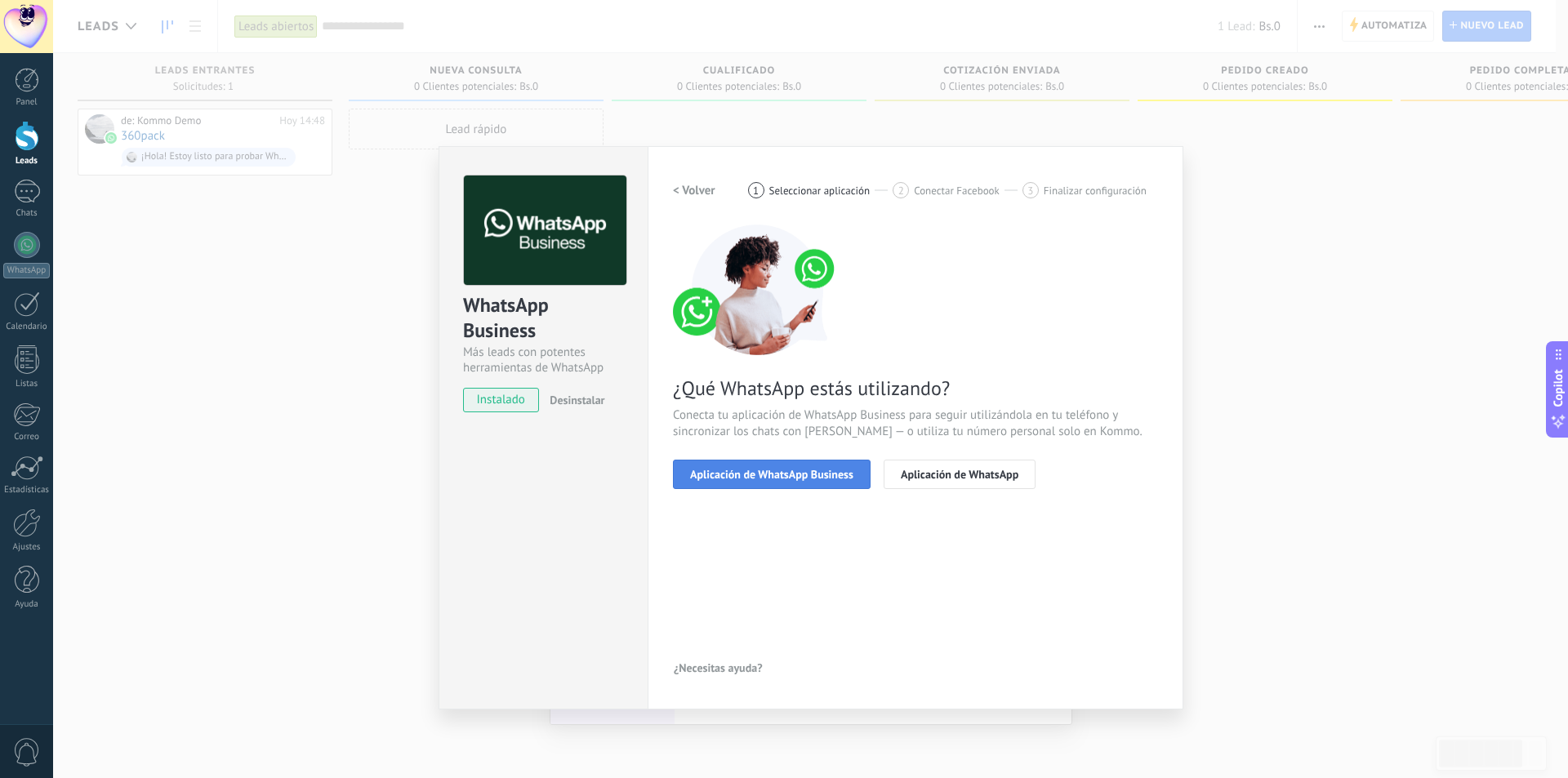
click at [779, 474] on span "Aplicación de WhatsApp Business" at bounding box center [772, 474] width 164 height 12
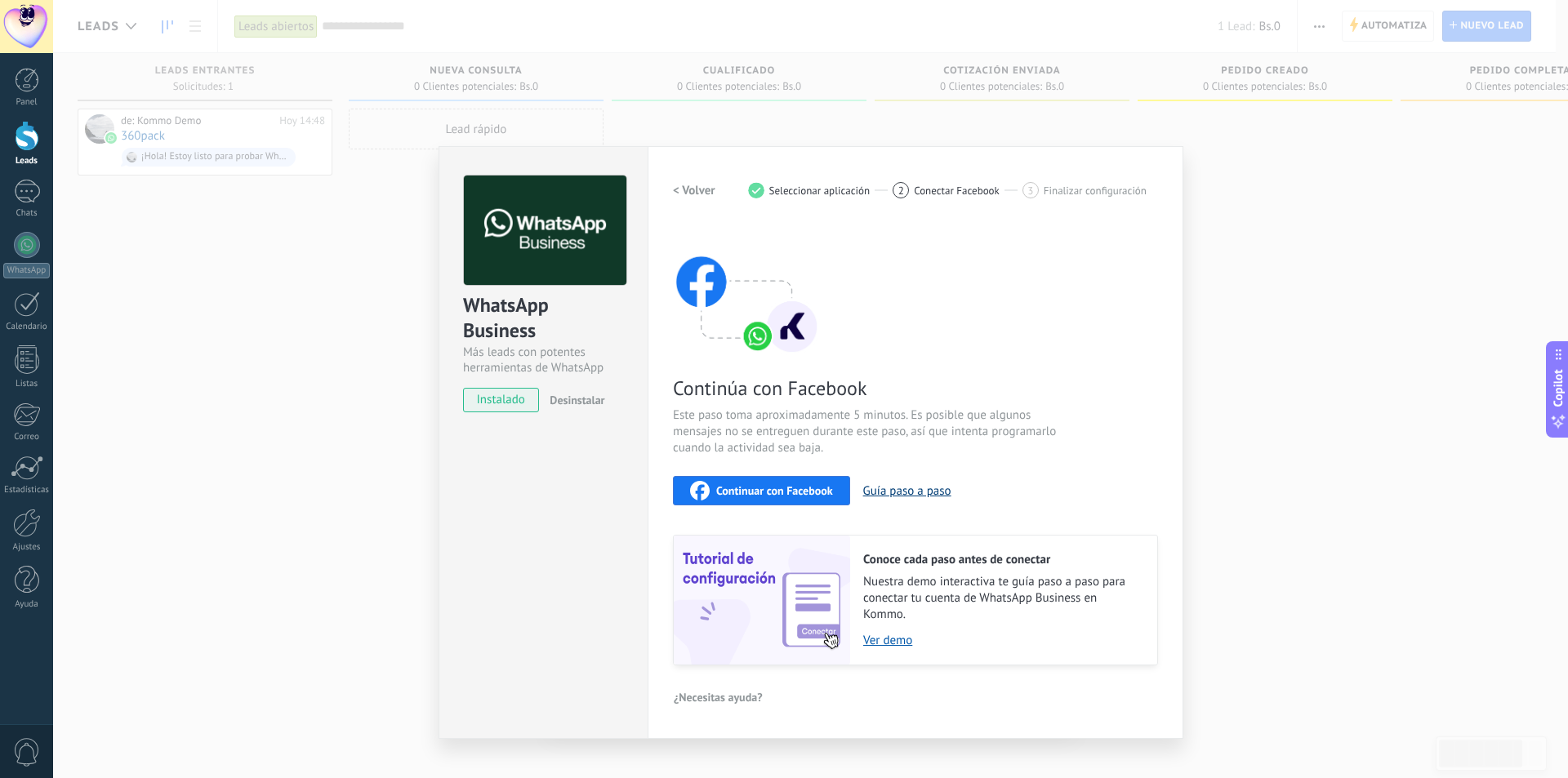
click at [908, 490] on button "Guía paso a paso" at bounding box center [907, 490] width 88 height 15
click at [783, 490] on span "Continuar con Facebook" at bounding box center [774, 490] width 117 height 12
click at [1405, 321] on div "WhatsApp Business Más leads con potentes herramientas de WhatsApp instalado Des…" at bounding box center [811, 389] width 1515 height 778
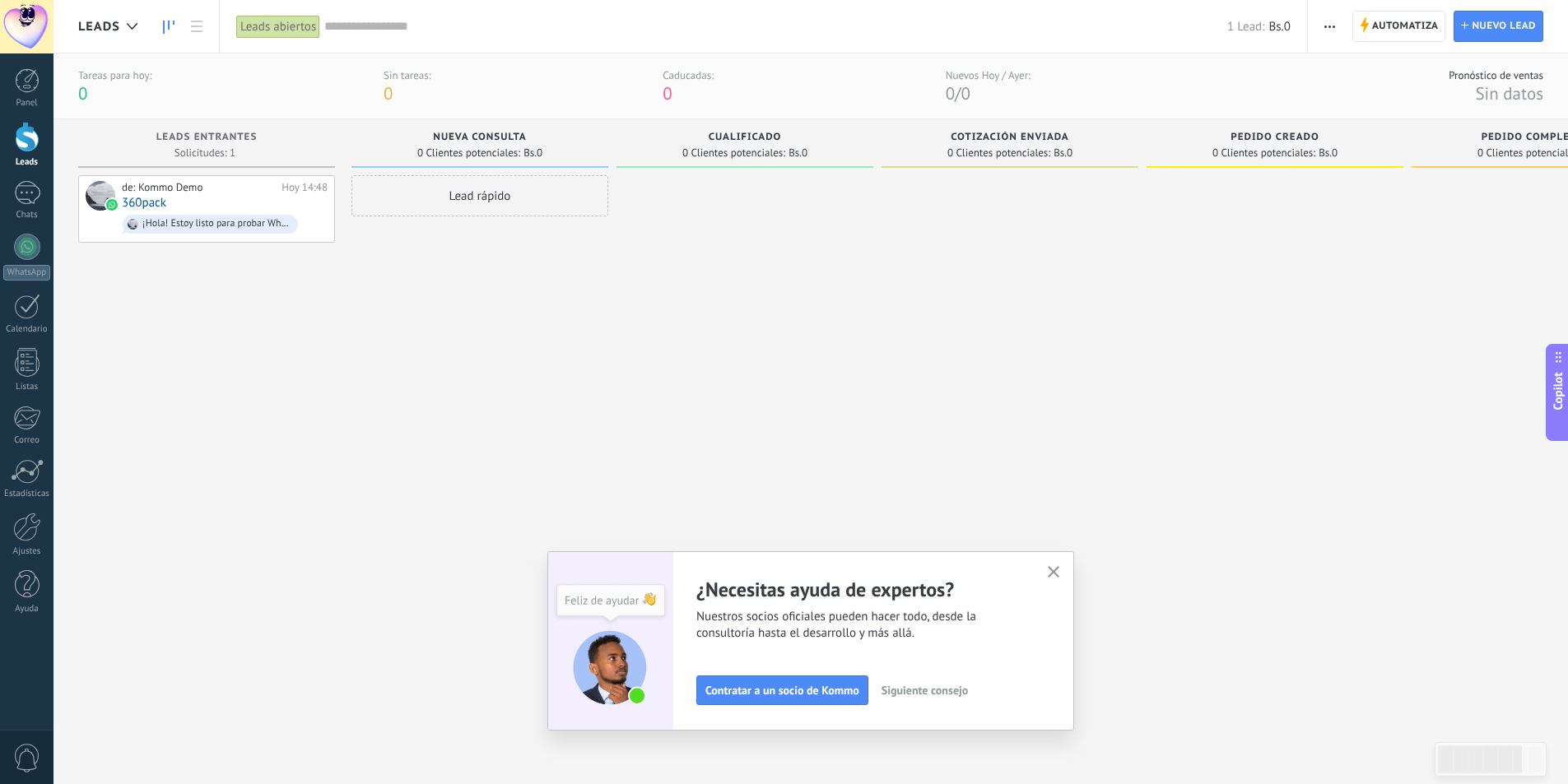
click at [1060, 574] on icon "button" at bounding box center [1054, 572] width 13 height 13
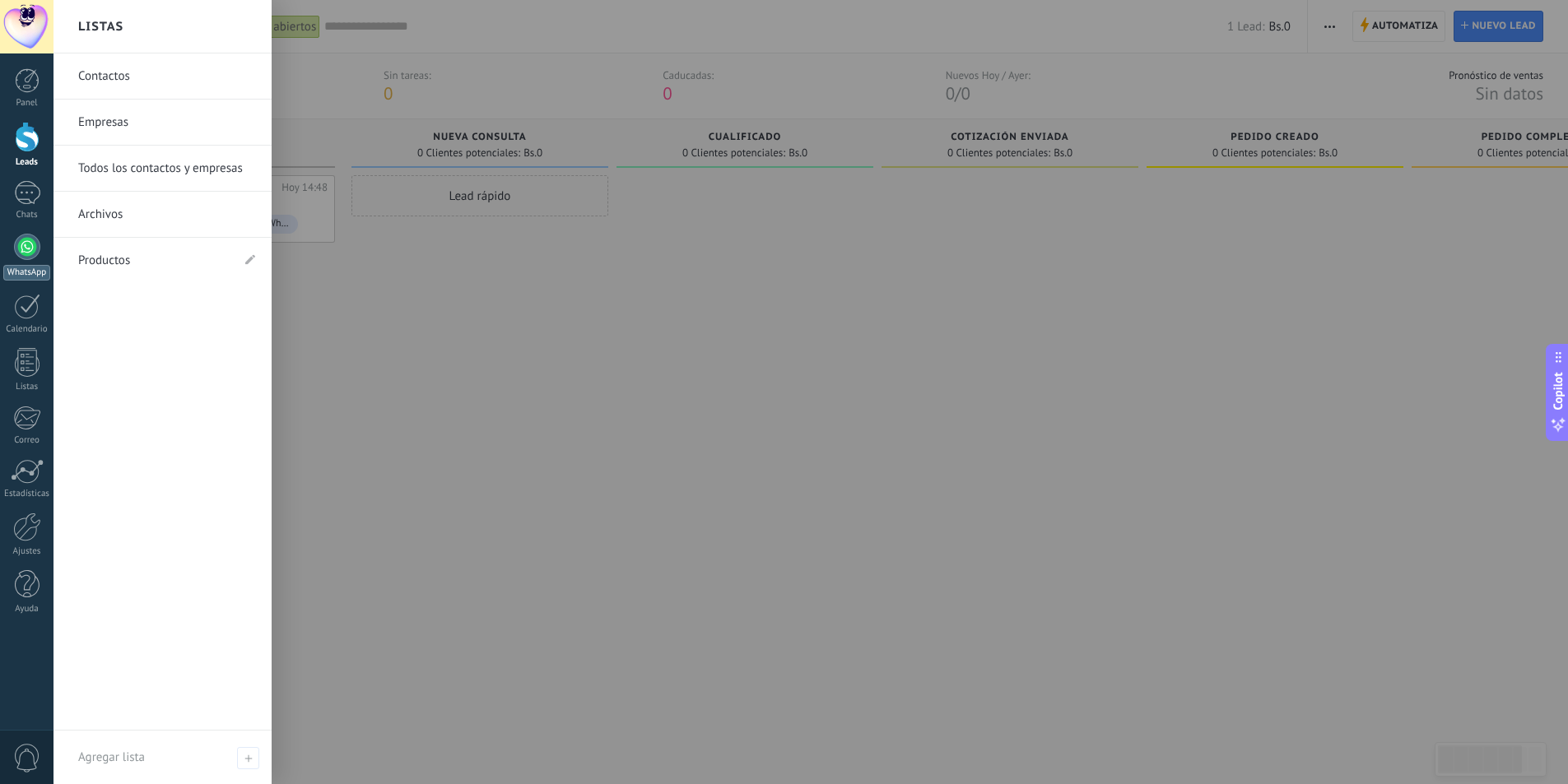
click at [17, 256] on div at bounding box center [27, 247] width 26 height 26
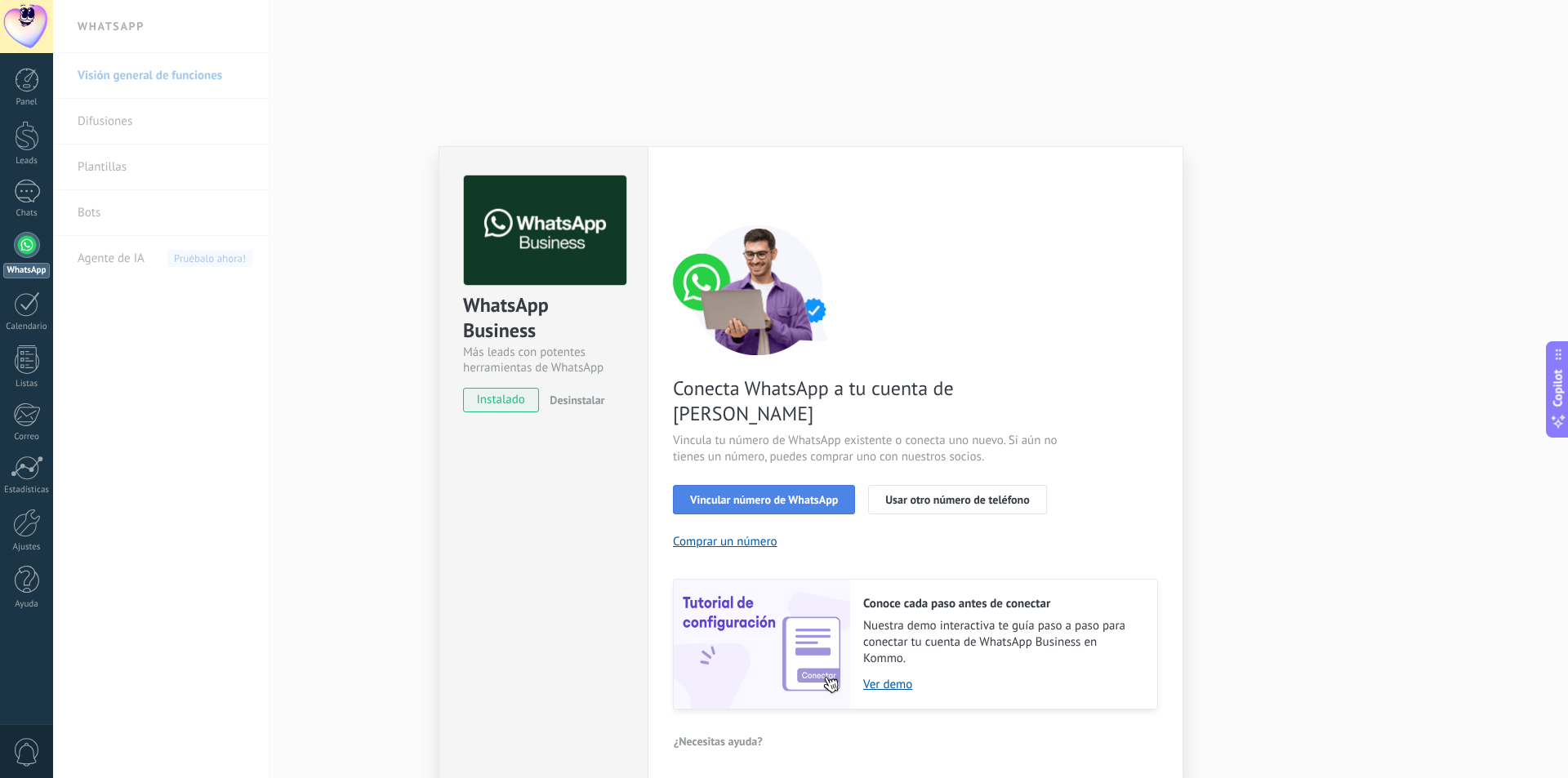
click at [782, 494] on span "Vincular número de WhatsApp" at bounding box center [764, 499] width 148 height 12
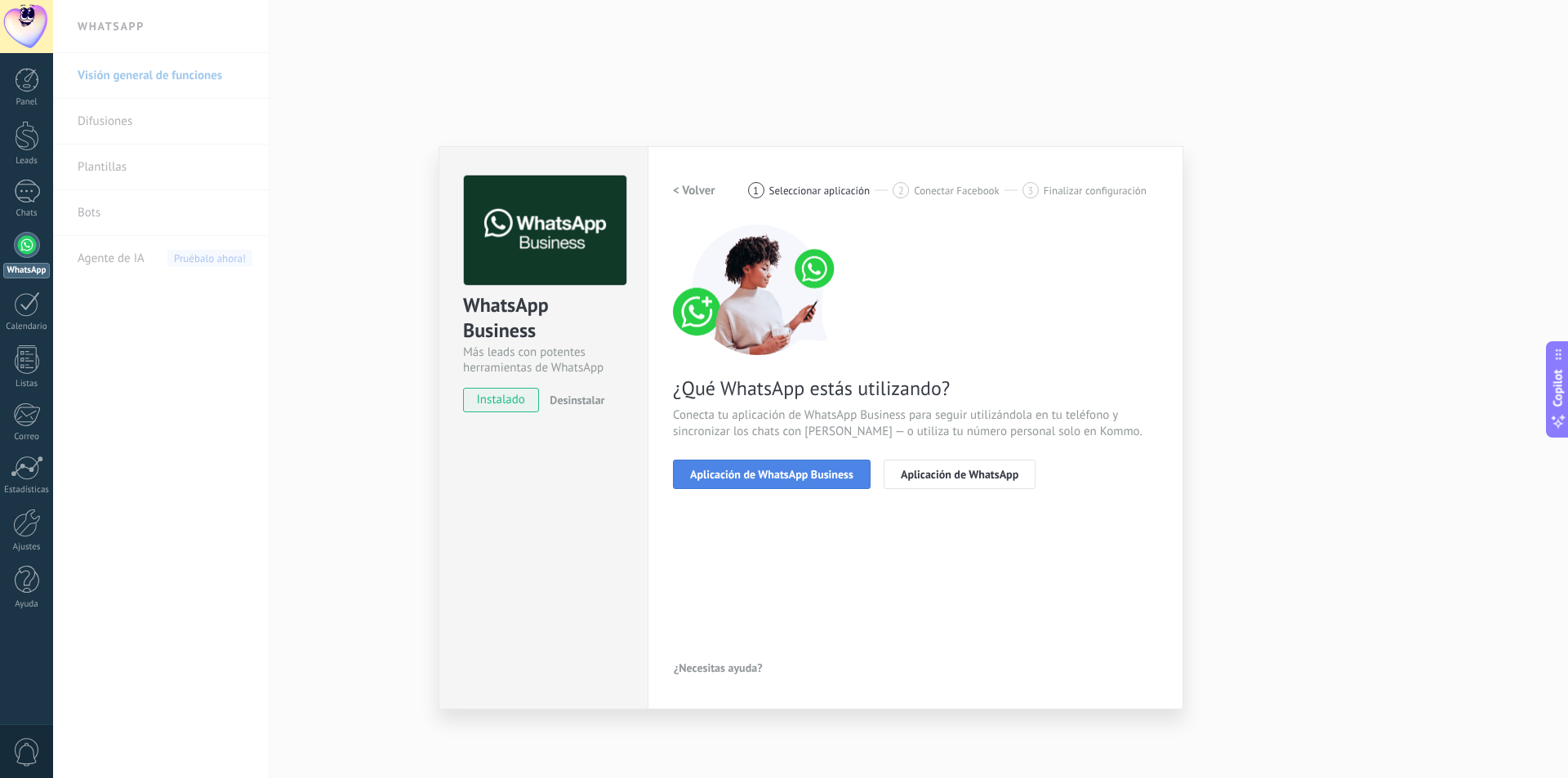
click at [752, 474] on span "Aplicación de WhatsApp Business" at bounding box center [772, 474] width 164 height 12
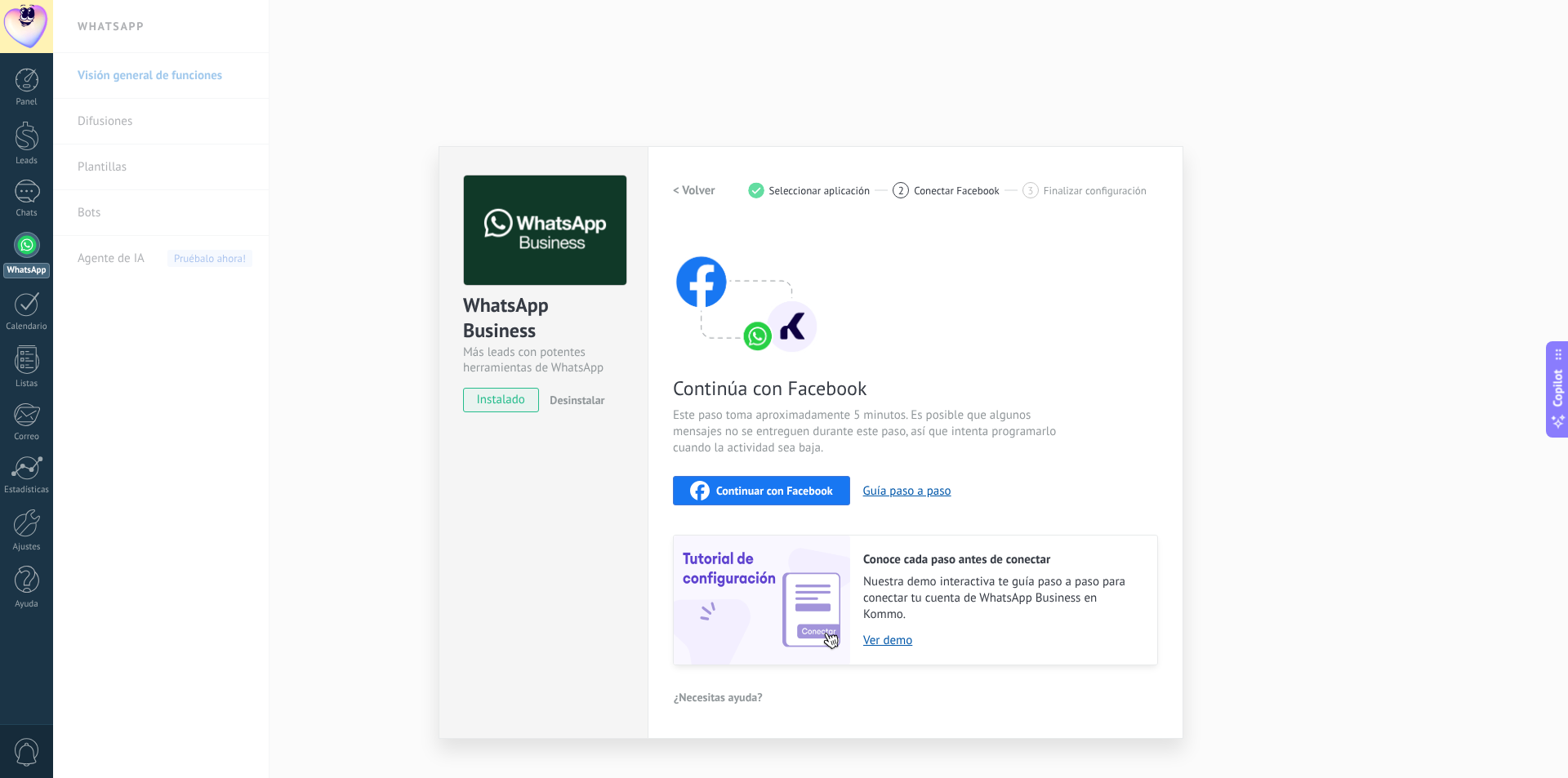
click at [759, 485] on span "Continuar con Facebook" at bounding box center [774, 490] width 117 height 12
